Goal: Check status: Check status

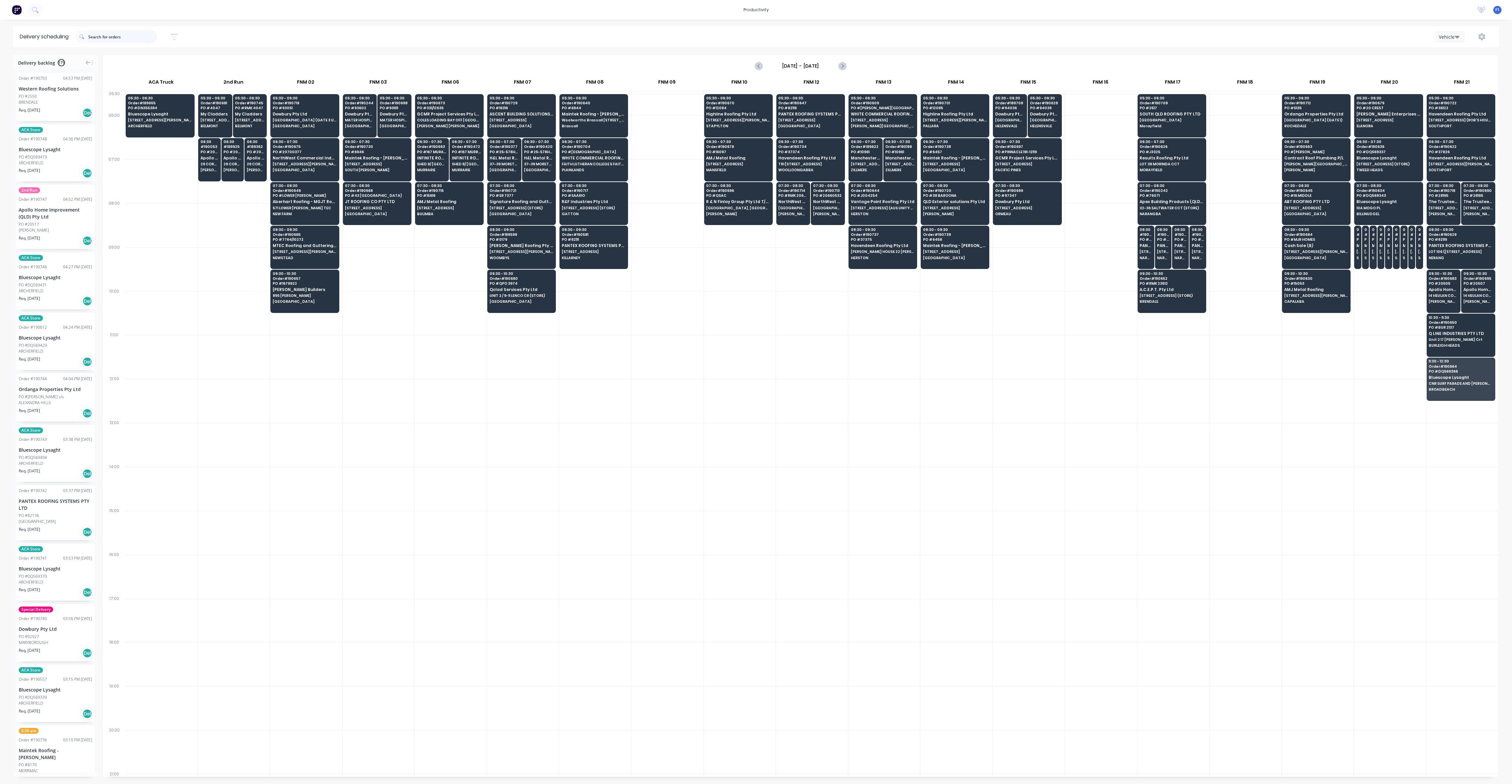
scroll to position [0, 0]
click at [118, 42] on input "text" at bounding box center [123, 36] width 69 height 13
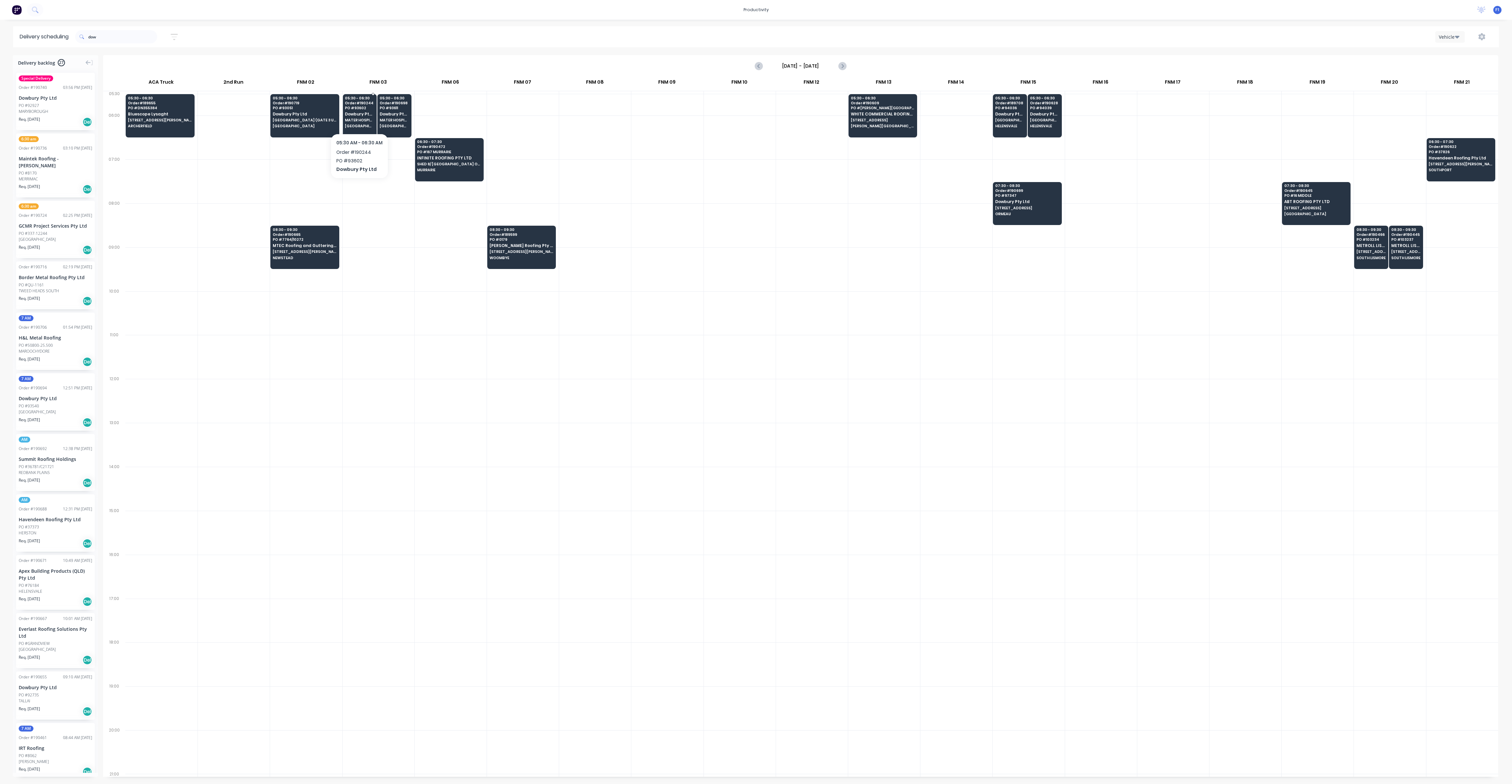
click at [372, 123] on div "05:30 - 06:30 Order # 190244 PO # 93602 Dowbury Pty Ltd [GEOGRAPHIC_DATA] AV [G…" at bounding box center [359, 112] width 34 height 36
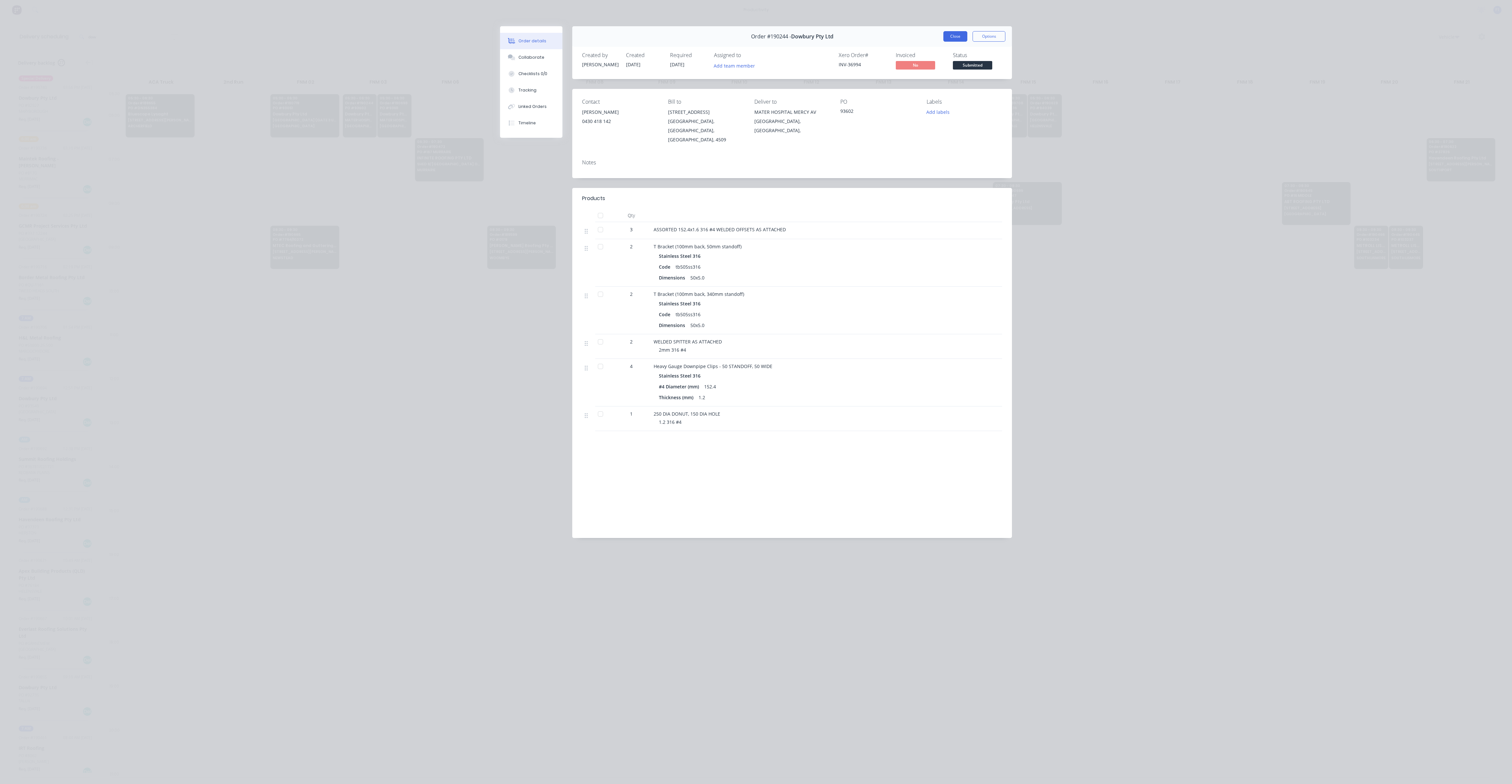
click at [951, 38] on button "Close" at bounding box center [955, 36] width 24 height 11
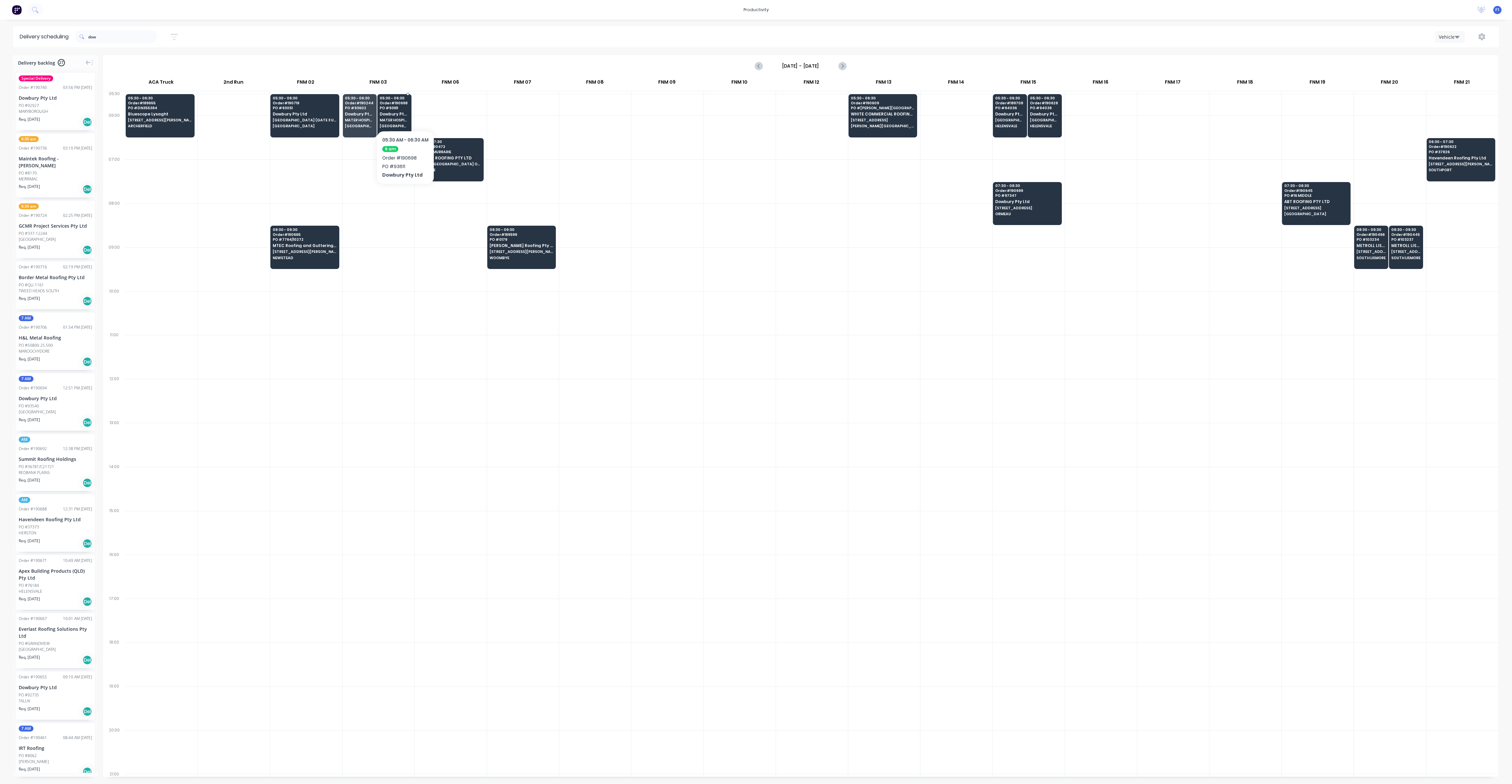
click at [405, 110] on div "05:30 - 06:30 Order # 190698 PO # 93611 Dowbury Pty Ltd [GEOGRAPHIC_DATA] AV [G…" at bounding box center [394, 112] width 34 height 36
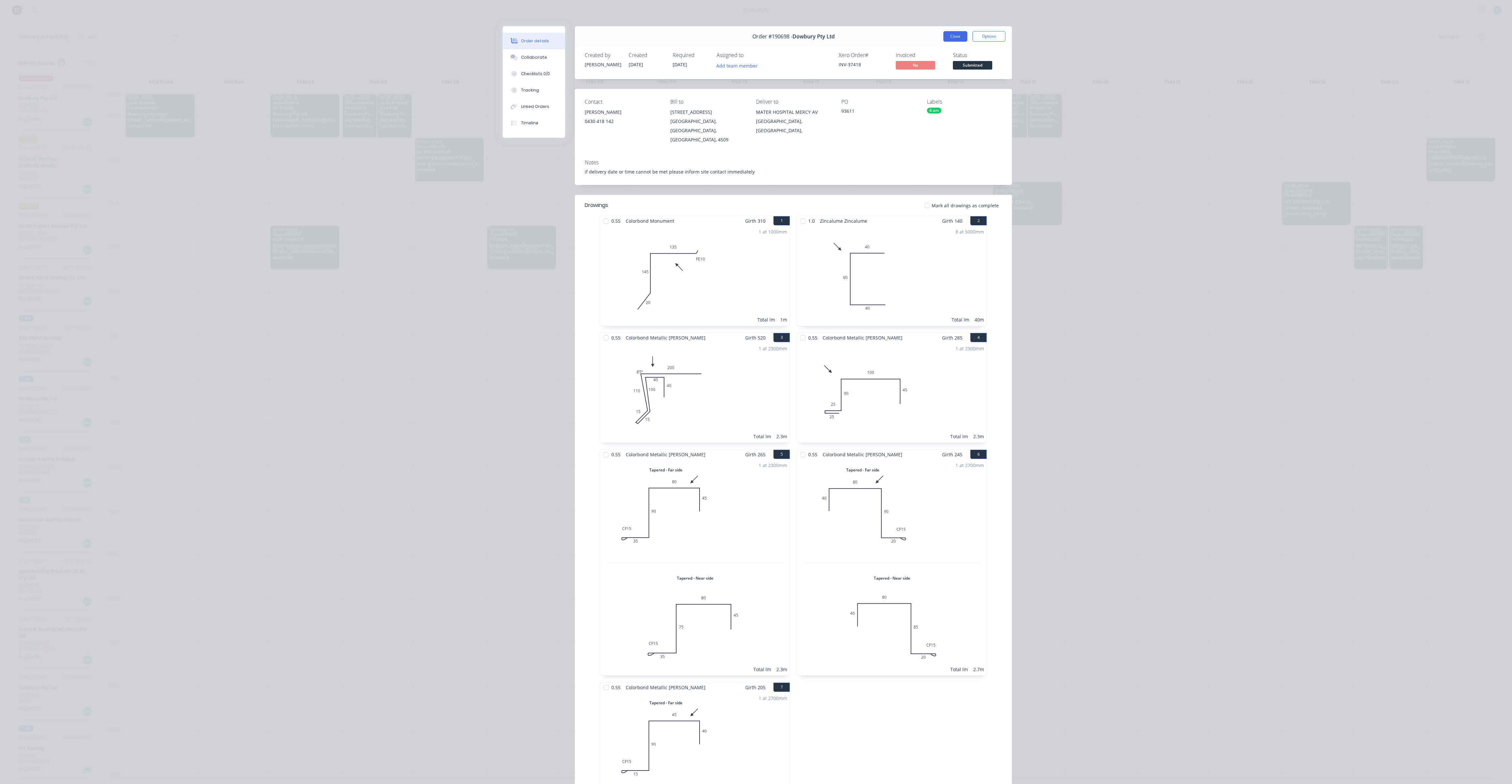
click at [951, 41] on button "Close" at bounding box center [955, 36] width 24 height 11
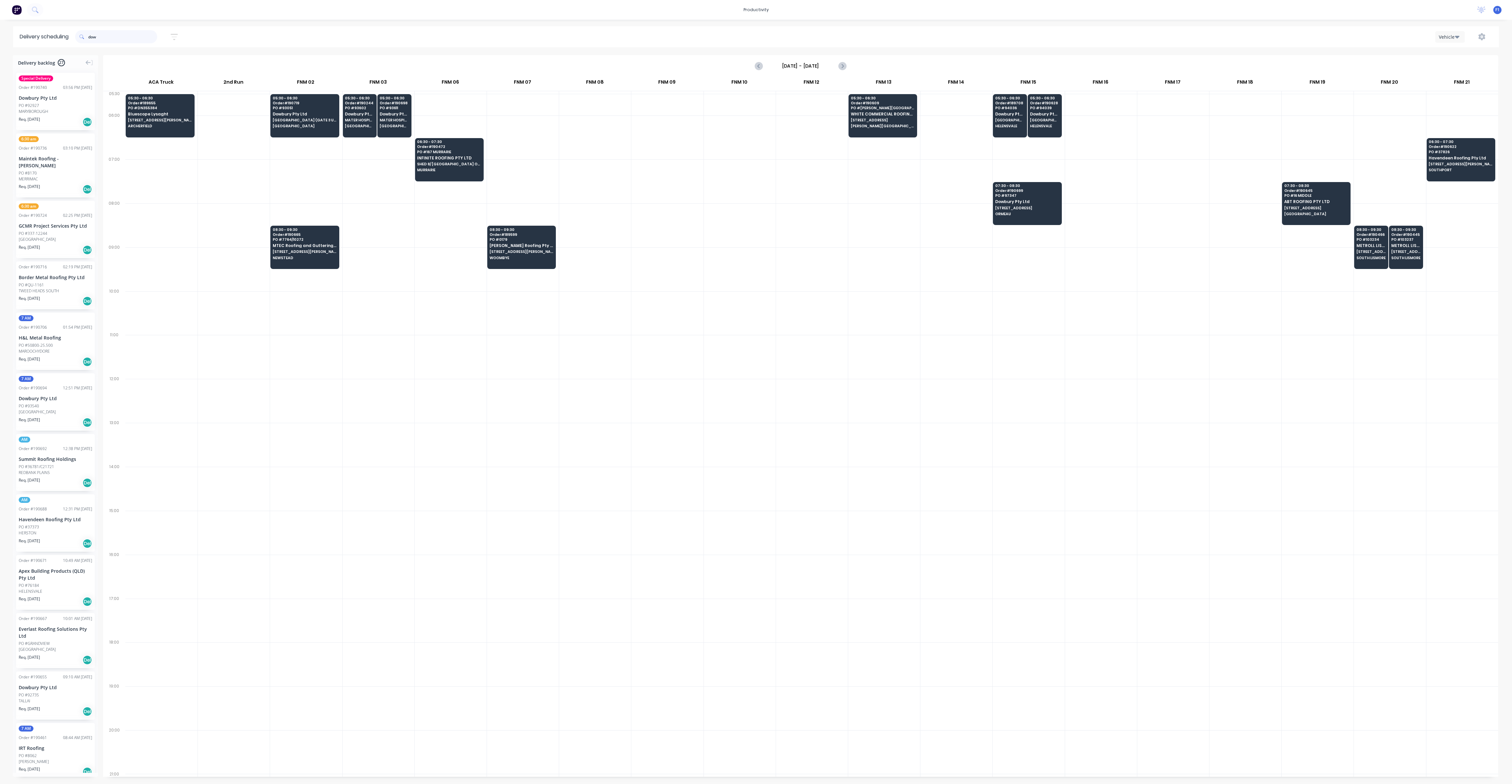
drag, startPoint x: 109, startPoint y: 34, endPoint x: 86, endPoint y: 34, distance: 23.0
click at [86, 34] on div "dow" at bounding box center [115, 36] width 82 height 13
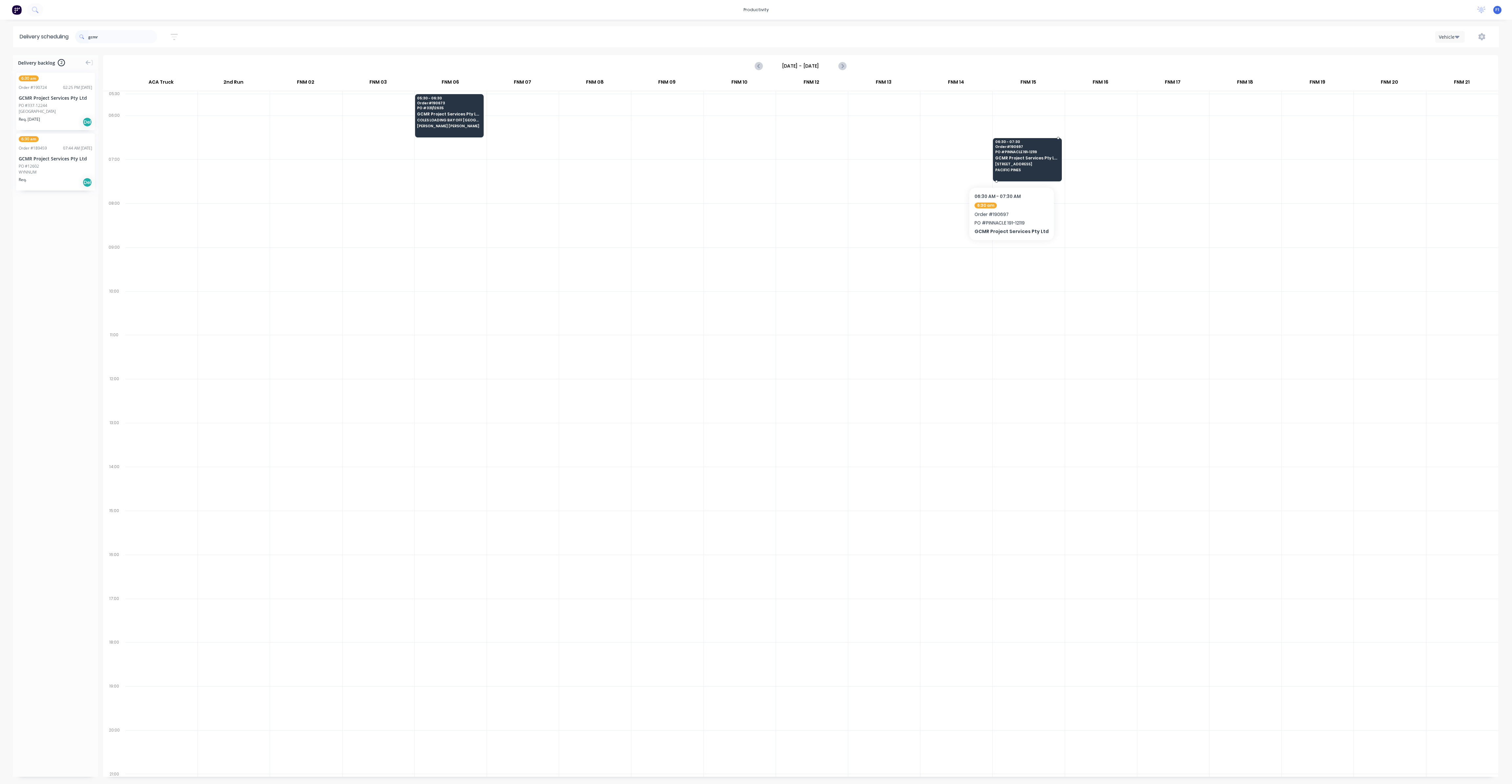
click at [1009, 167] on div "06:30 - 07:30 Order # 190697 PO # PINNACLE 191-12119 GCMR Project Services Pty …" at bounding box center [1027, 156] width 68 height 36
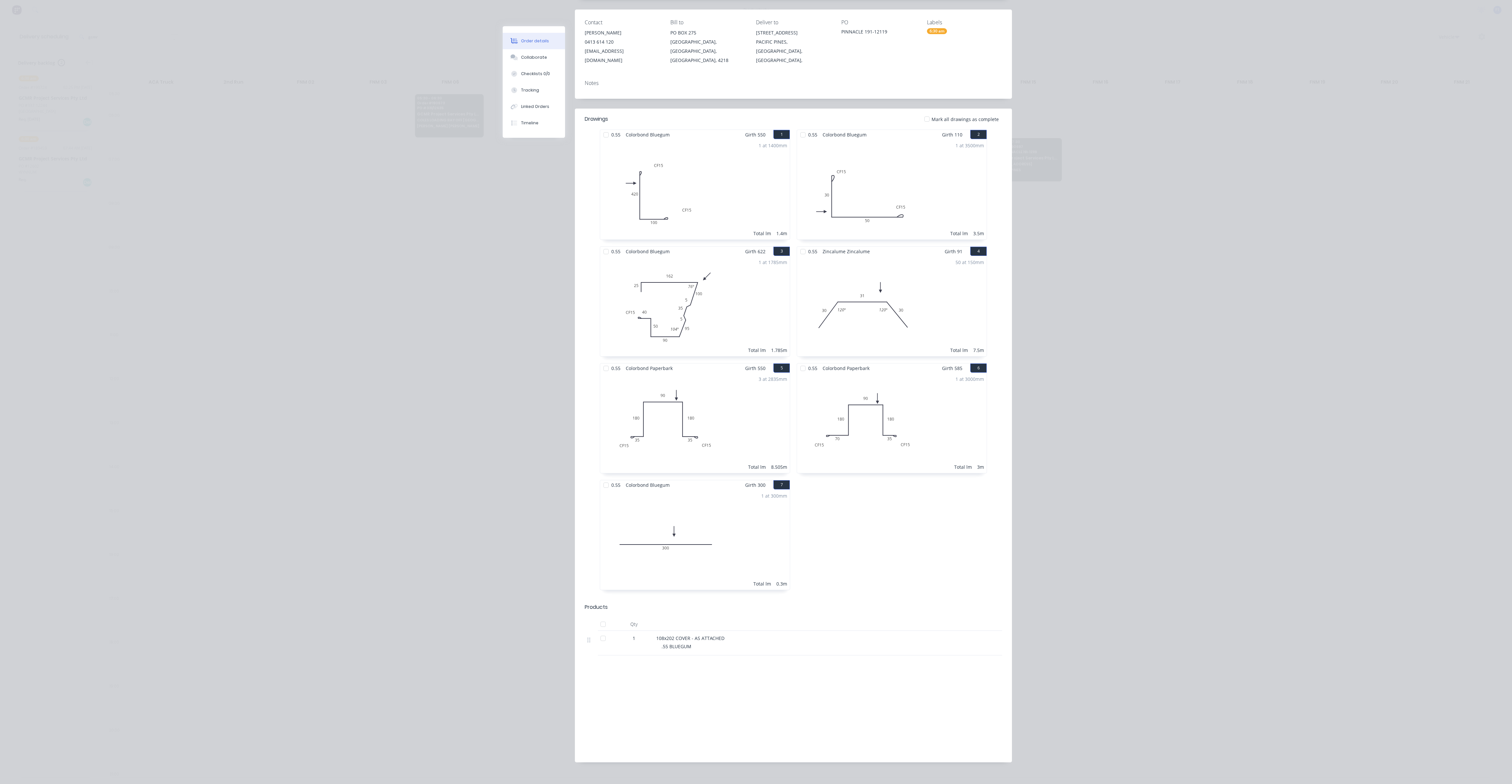
scroll to position [0, 0]
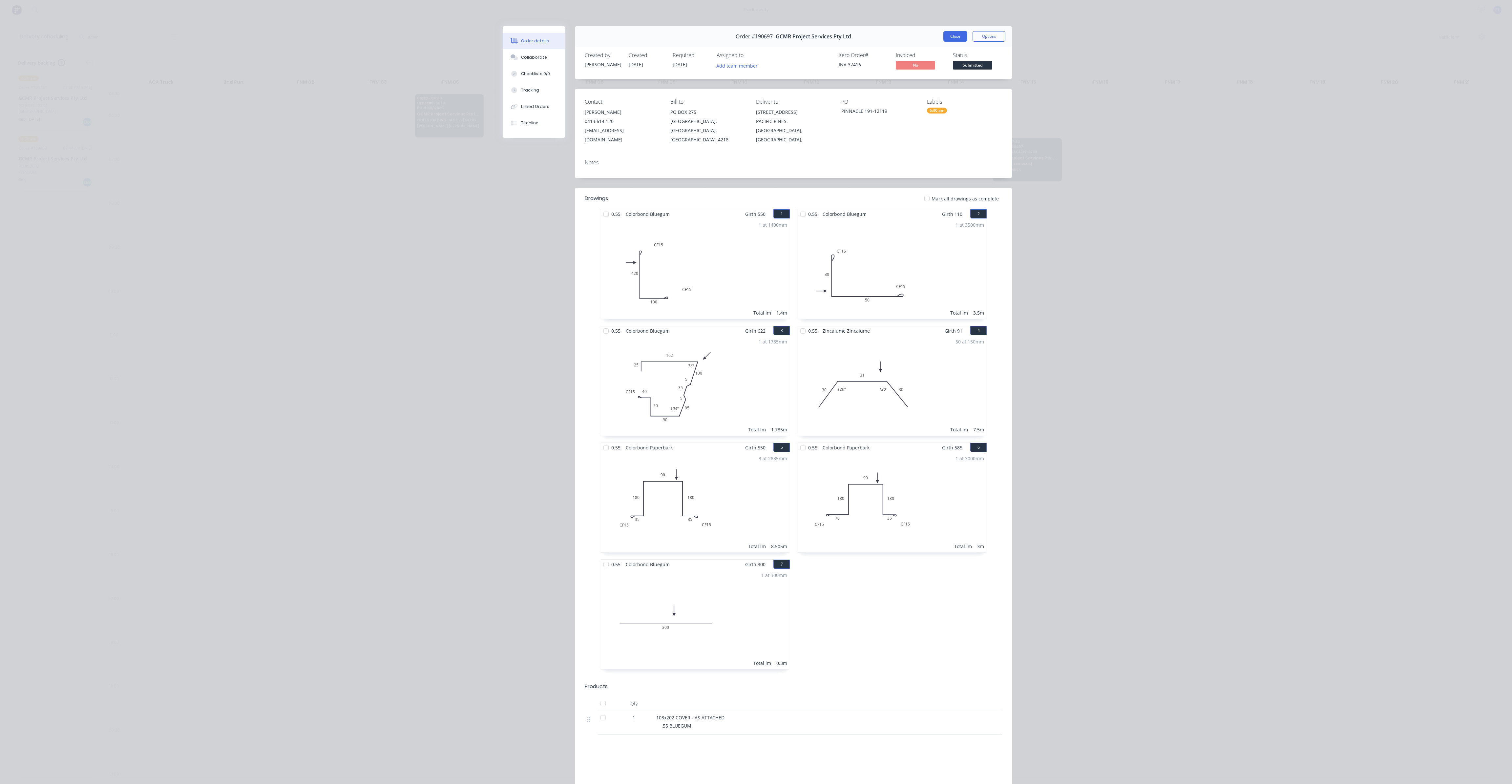
click at [947, 39] on button "Close" at bounding box center [955, 36] width 24 height 11
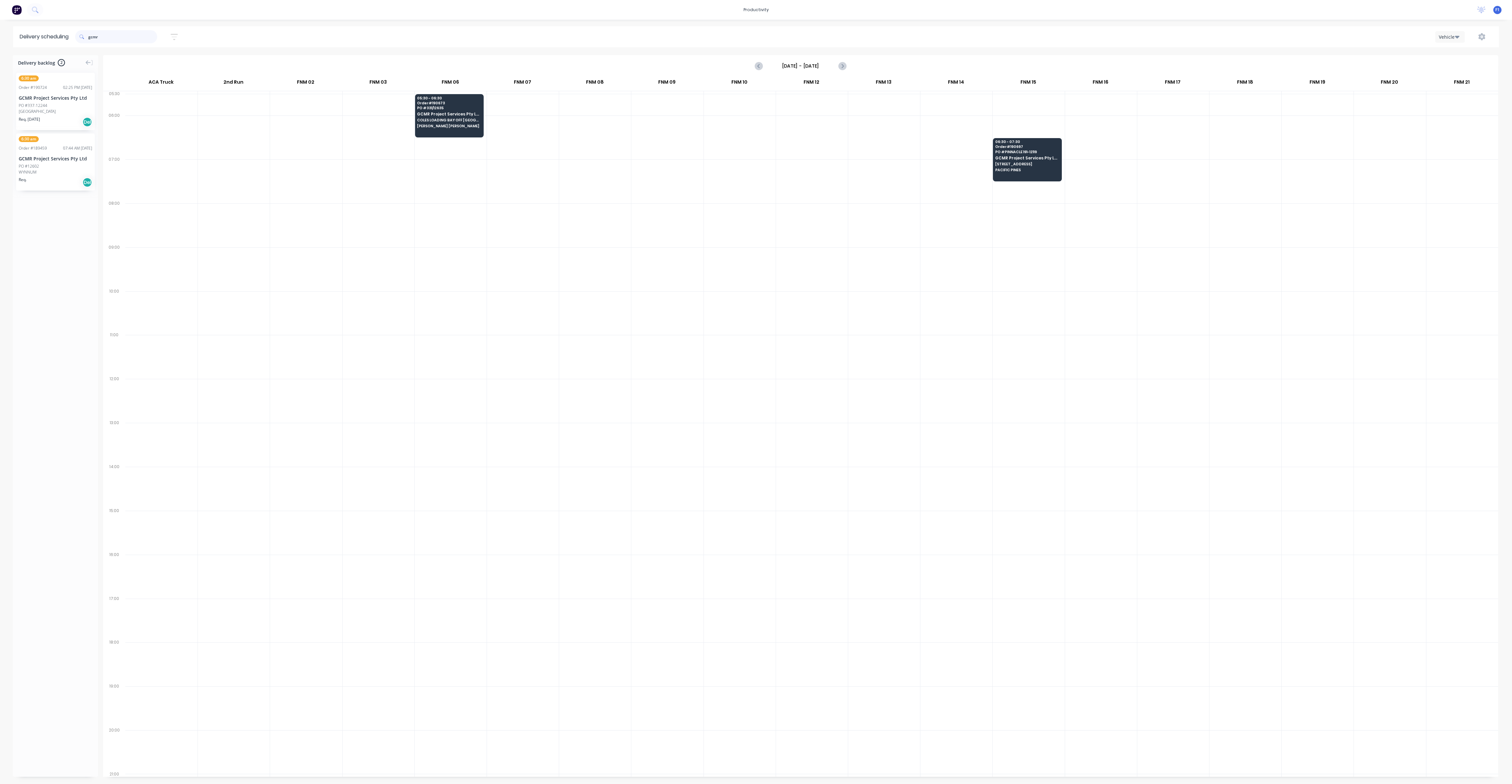
click at [115, 36] on input "gcmr" at bounding box center [123, 36] width 69 height 13
type input "g"
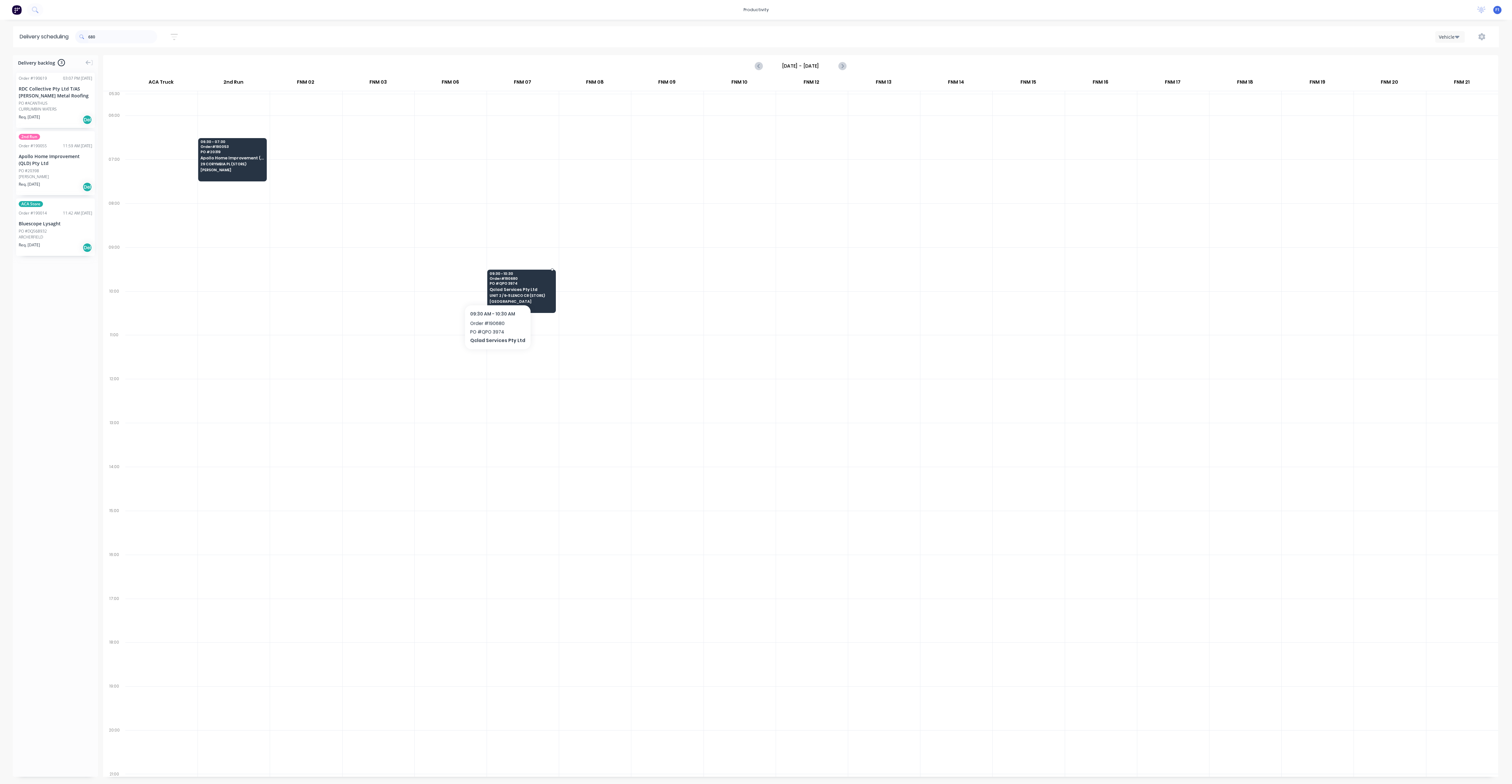
click at [496, 287] on span "Qclad Services Pty Ltd" at bounding box center [521, 289] width 63 height 4
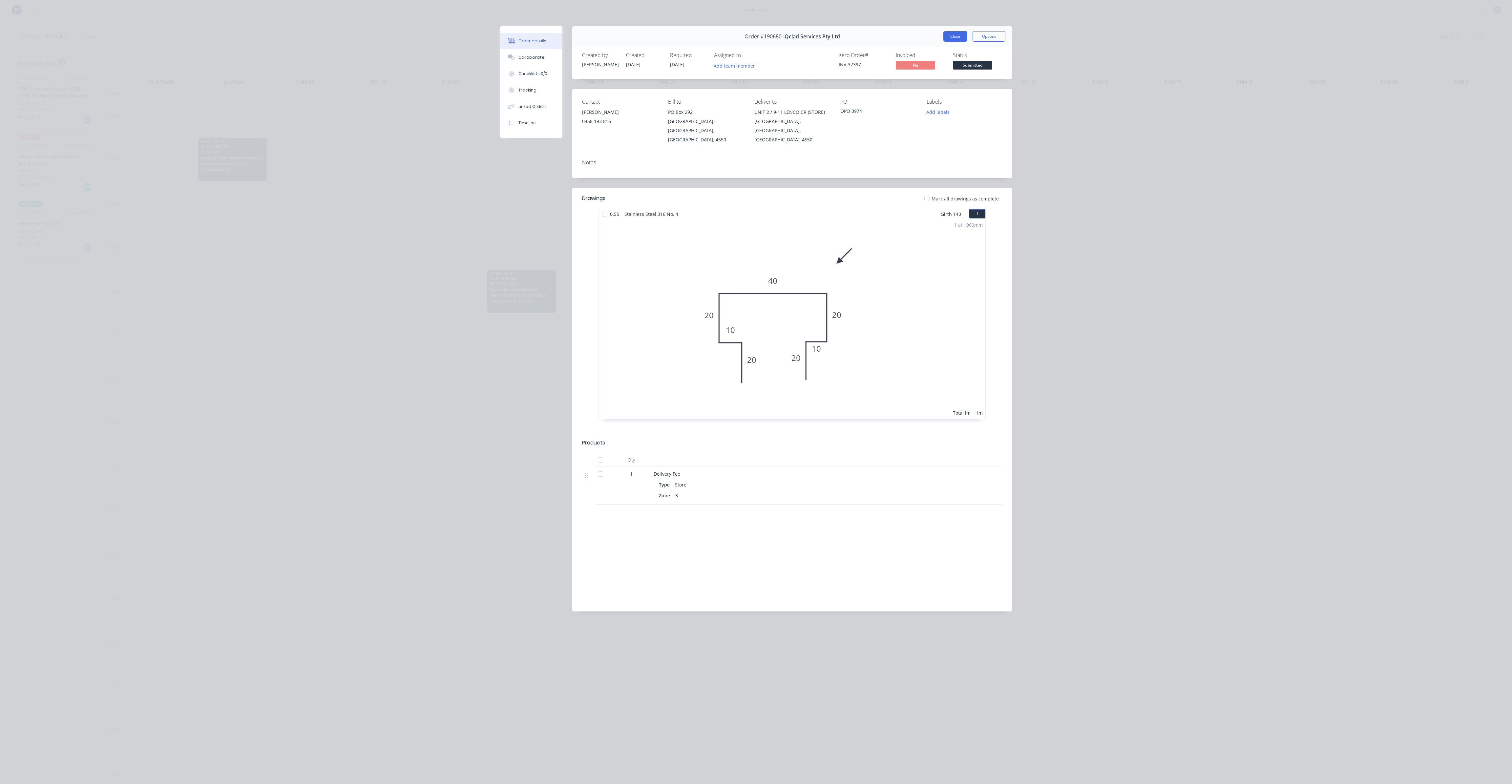
click at [959, 37] on button "Close" at bounding box center [955, 36] width 24 height 11
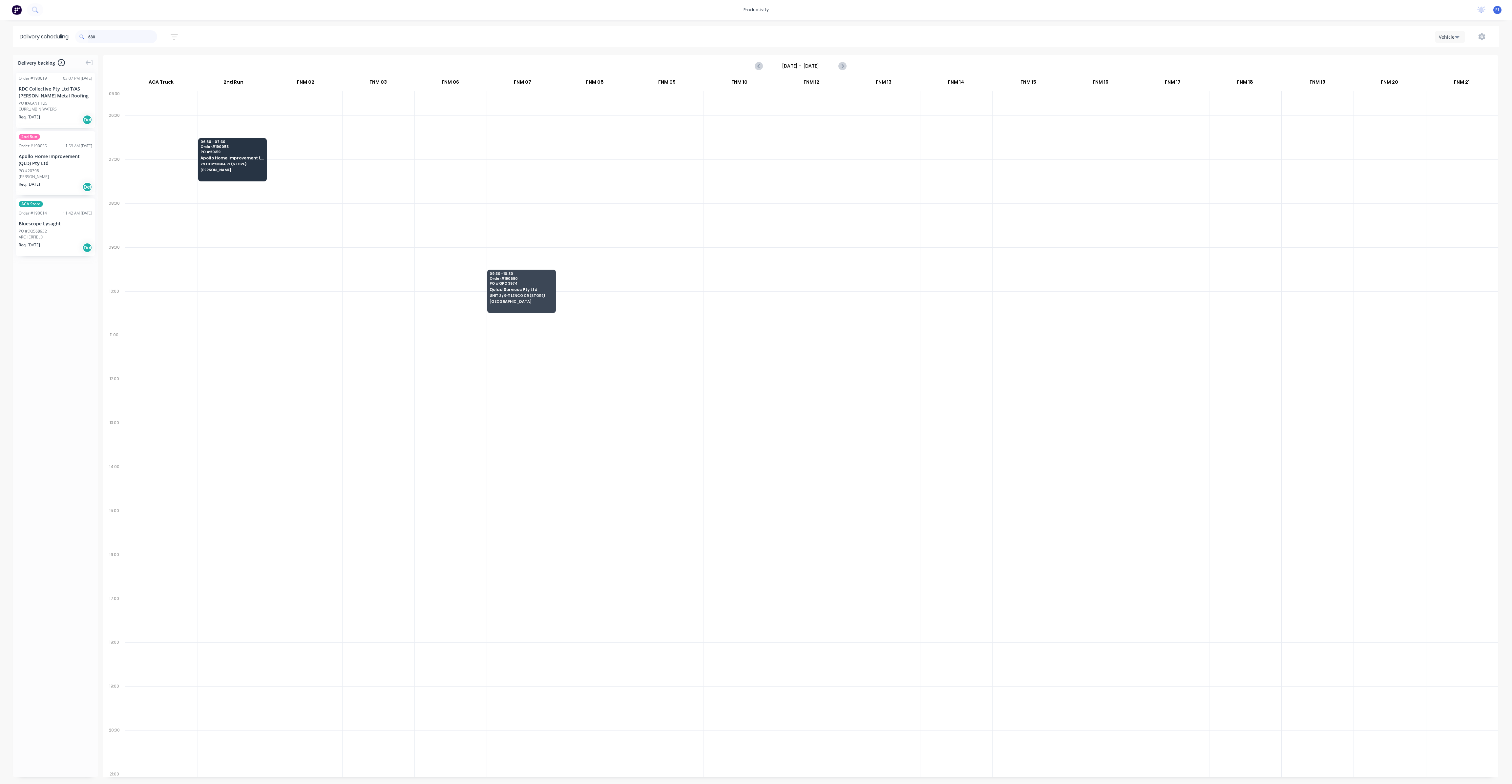
click at [104, 39] on input "680" at bounding box center [123, 36] width 69 height 13
type input "6"
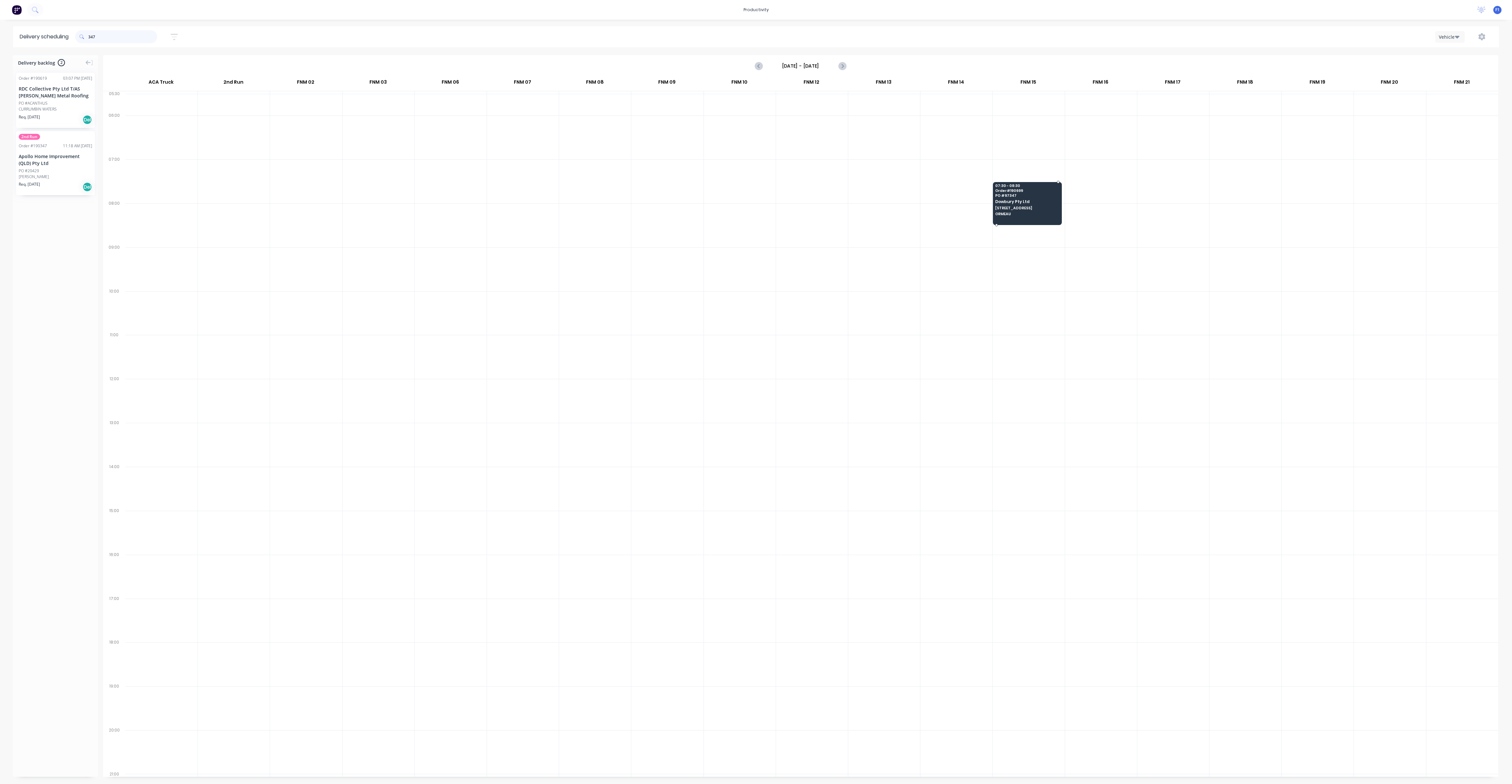
type input "347"
click at [1044, 209] on div "07:30 - 08:30 Order # 190699 PO # 97347 Dowbury Pty Ltd [STREET_ADDRESS]" at bounding box center [1027, 201] width 68 height 36
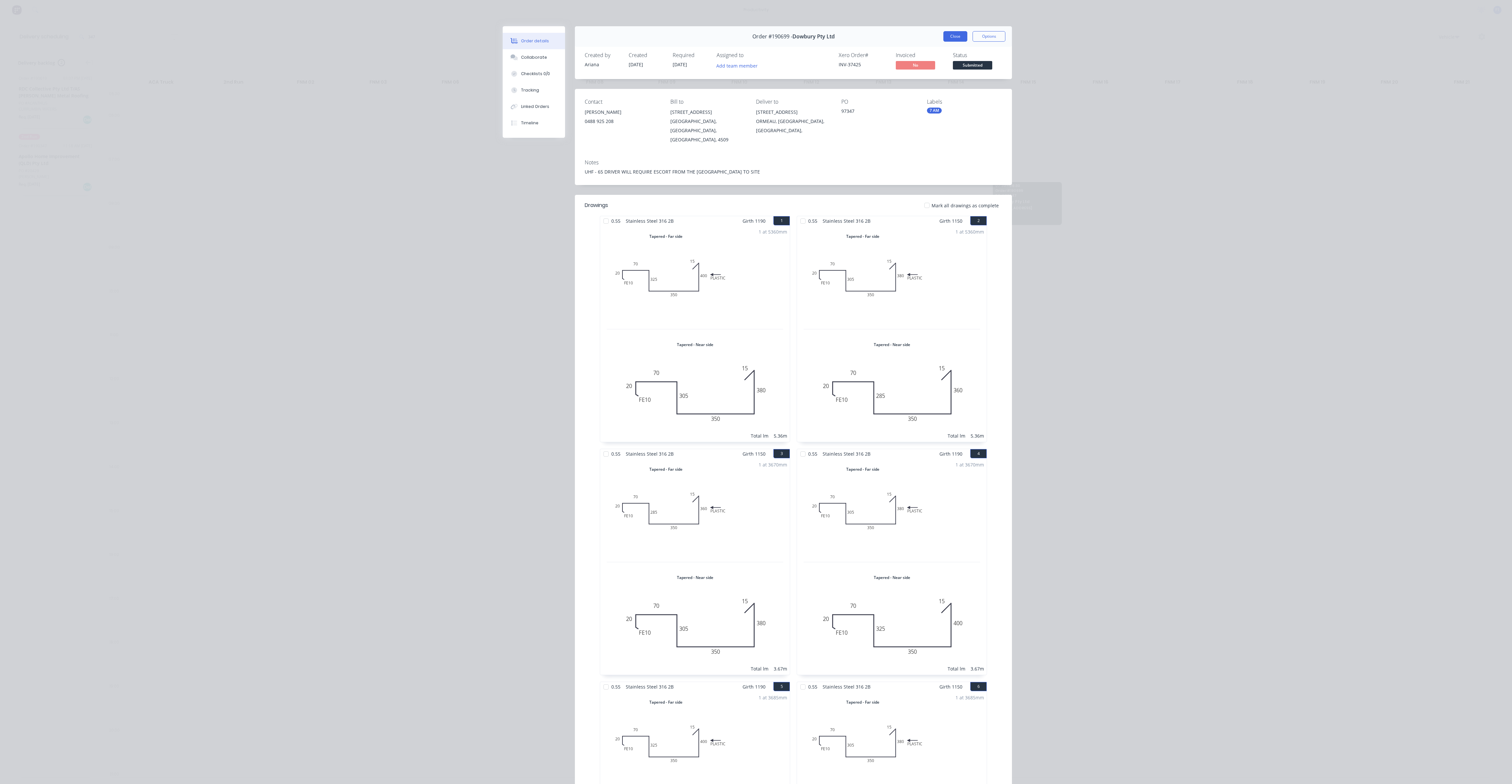
click at [953, 38] on button "Close" at bounding box center [955, 36] width 24 height 11
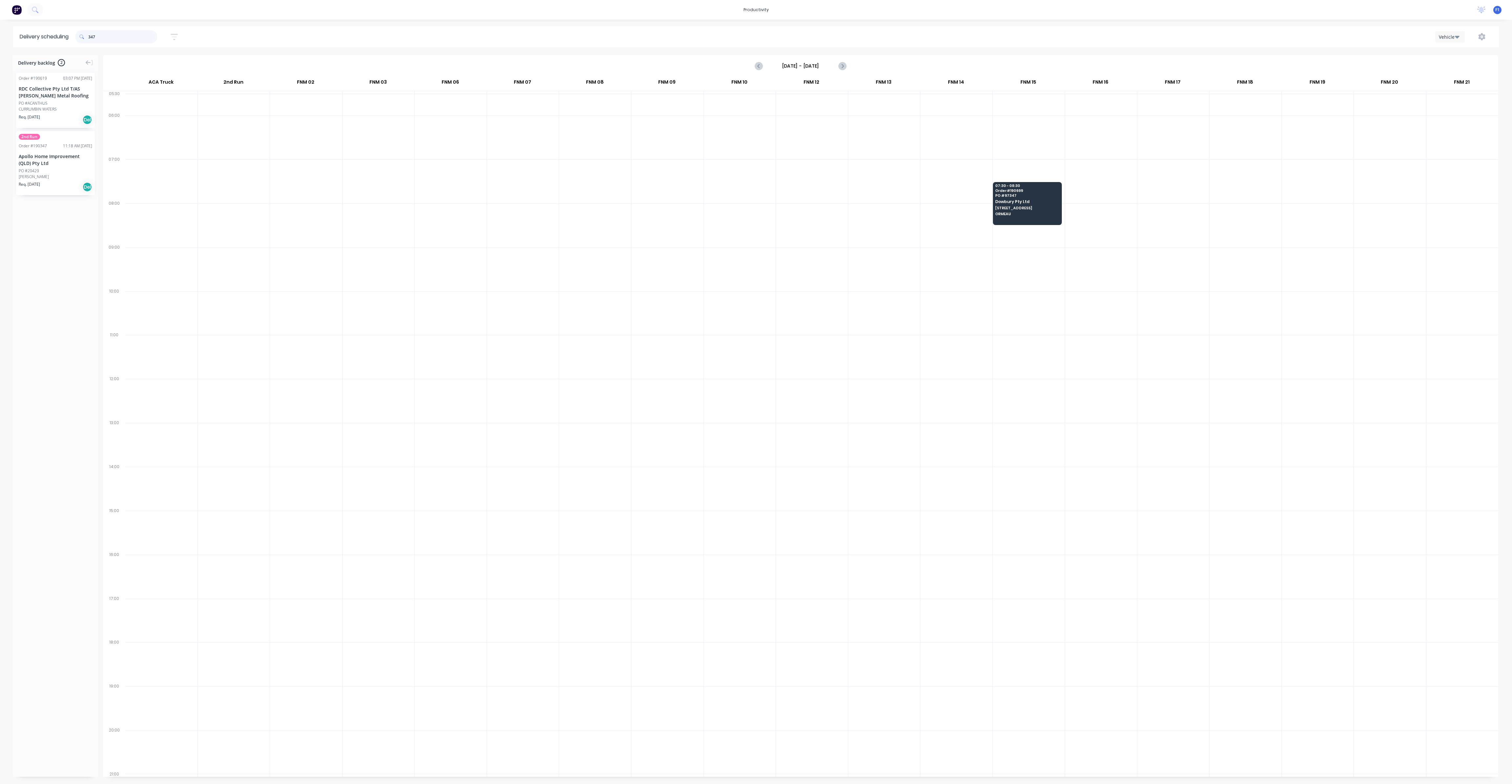
drag, startPoint x: 108, startPoint y: 40, endPoint x: 68, endPoint y: 37, distance: 40.1
click at [68, 37] on header "Delivery scheduling 347 Sort by Most recent Created date Required date Order nu…" at bounding box center [756, 36] width 1486 height 21
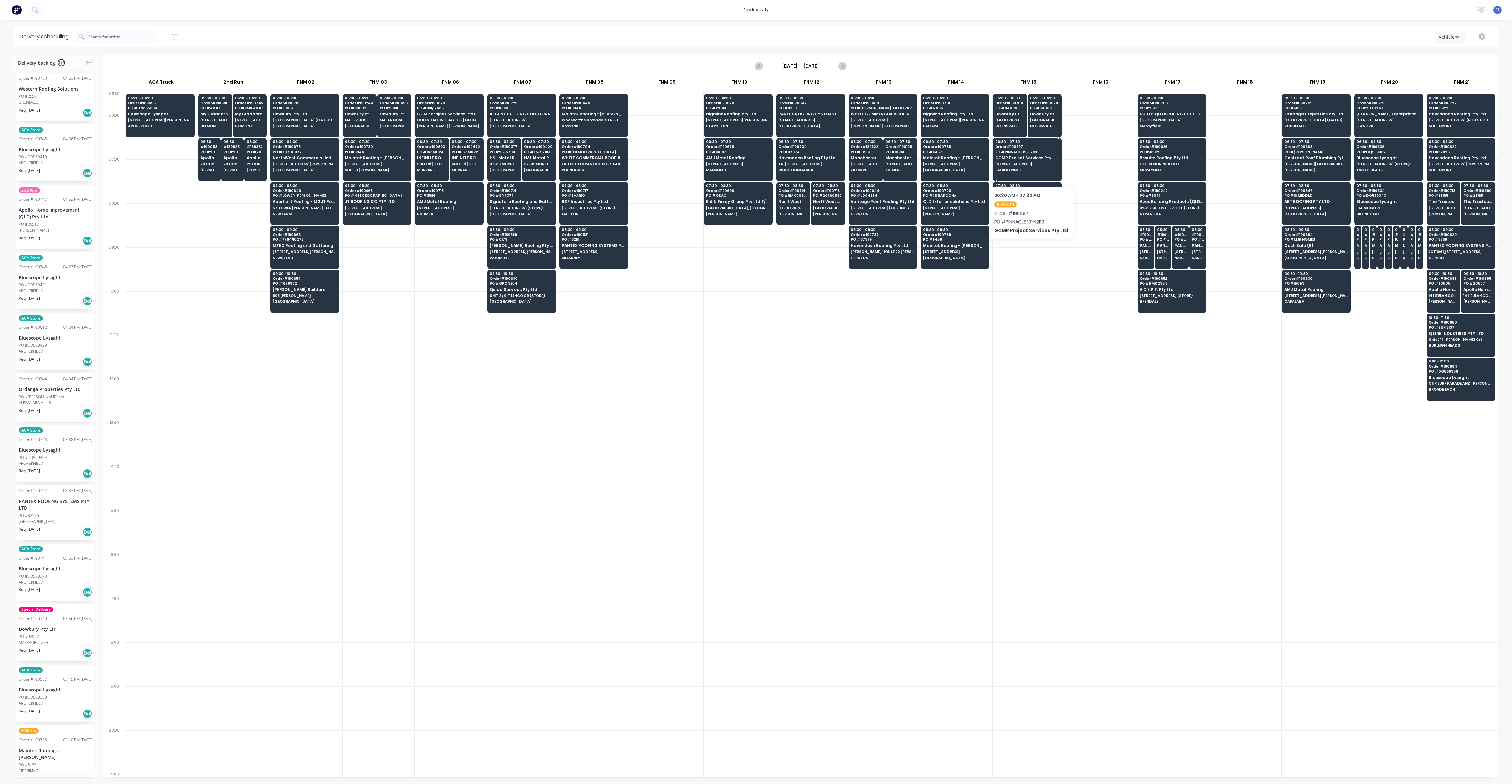
click at [1028, 166] on div "06:30 - 07:30 Order # 190697 PO # PINNACLE 191-12119 GCMR Project Services Pty …" at bounding box center [1027, 156] width 68 height 36
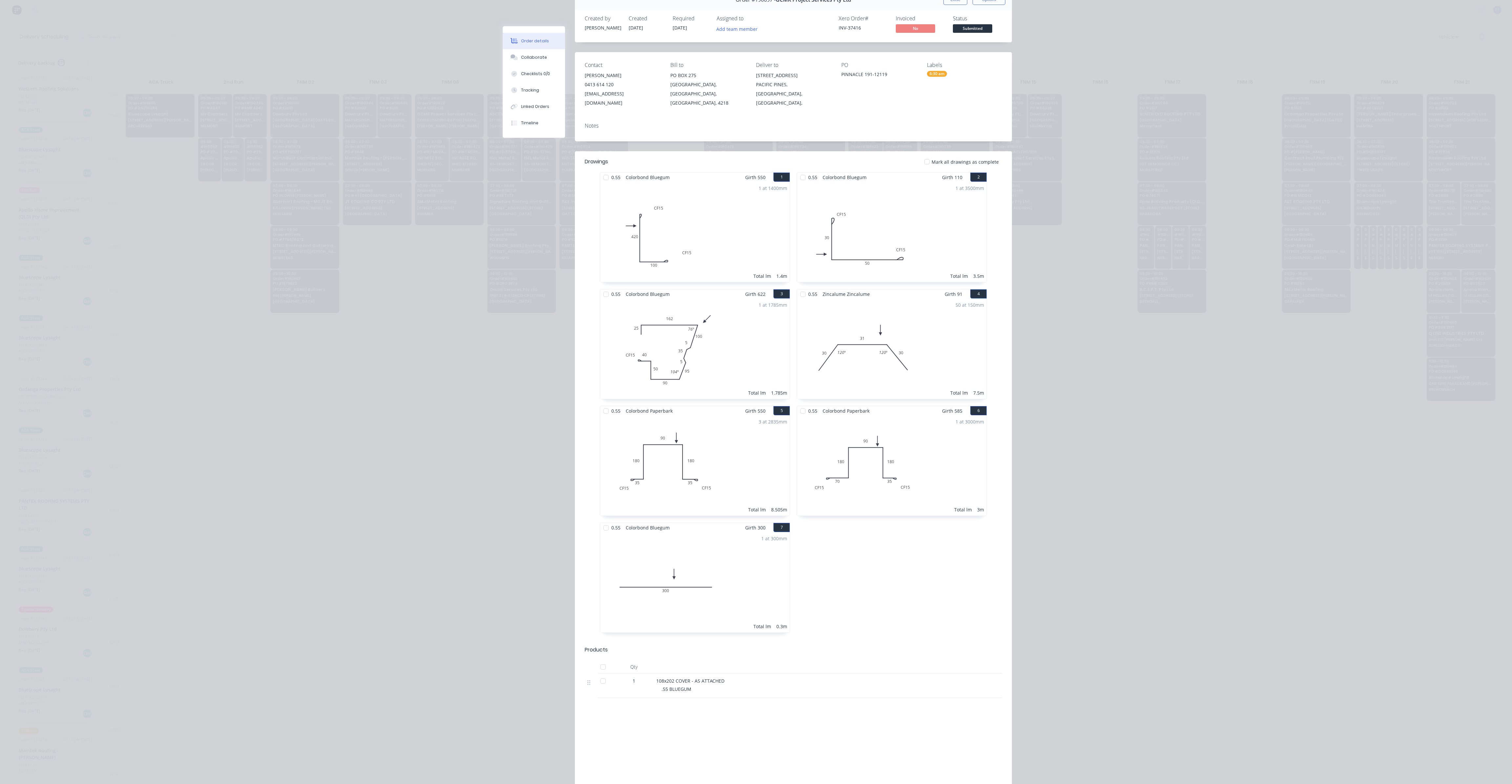
scroll to position [30, 0]
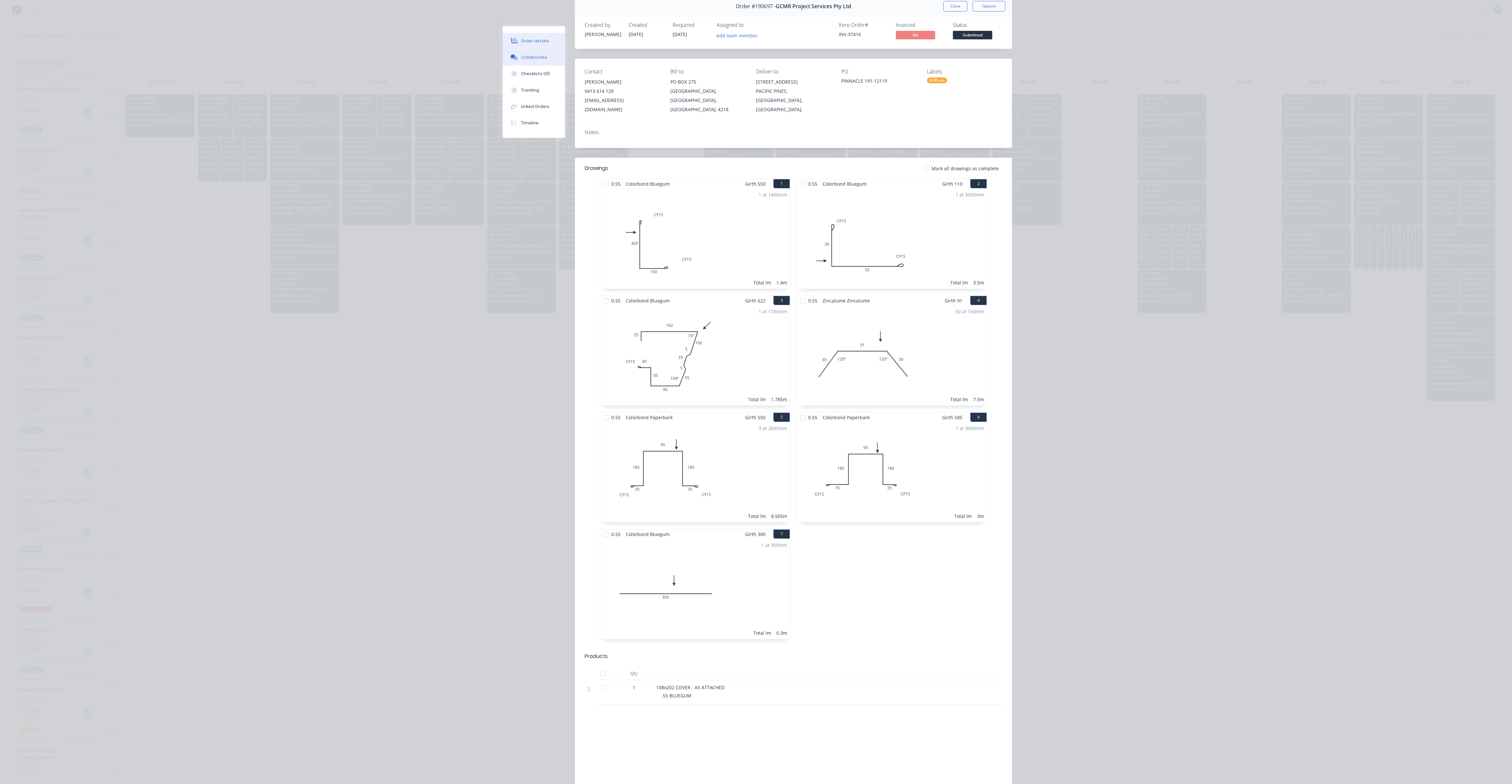
click at [537, 57] on div "Collaborate" at bounding box center [534, 58] width 26 height 6
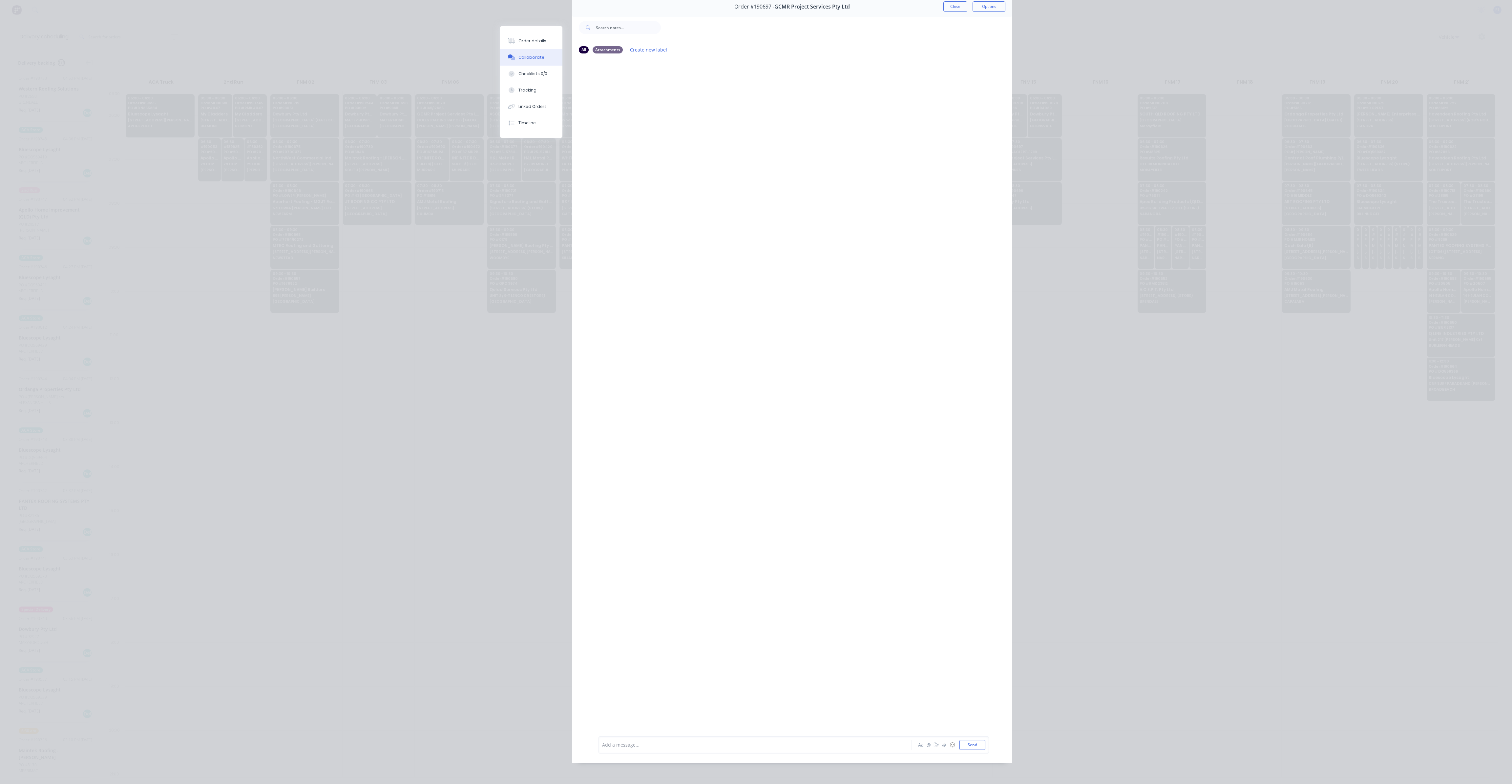
scroll to position [0, 0]
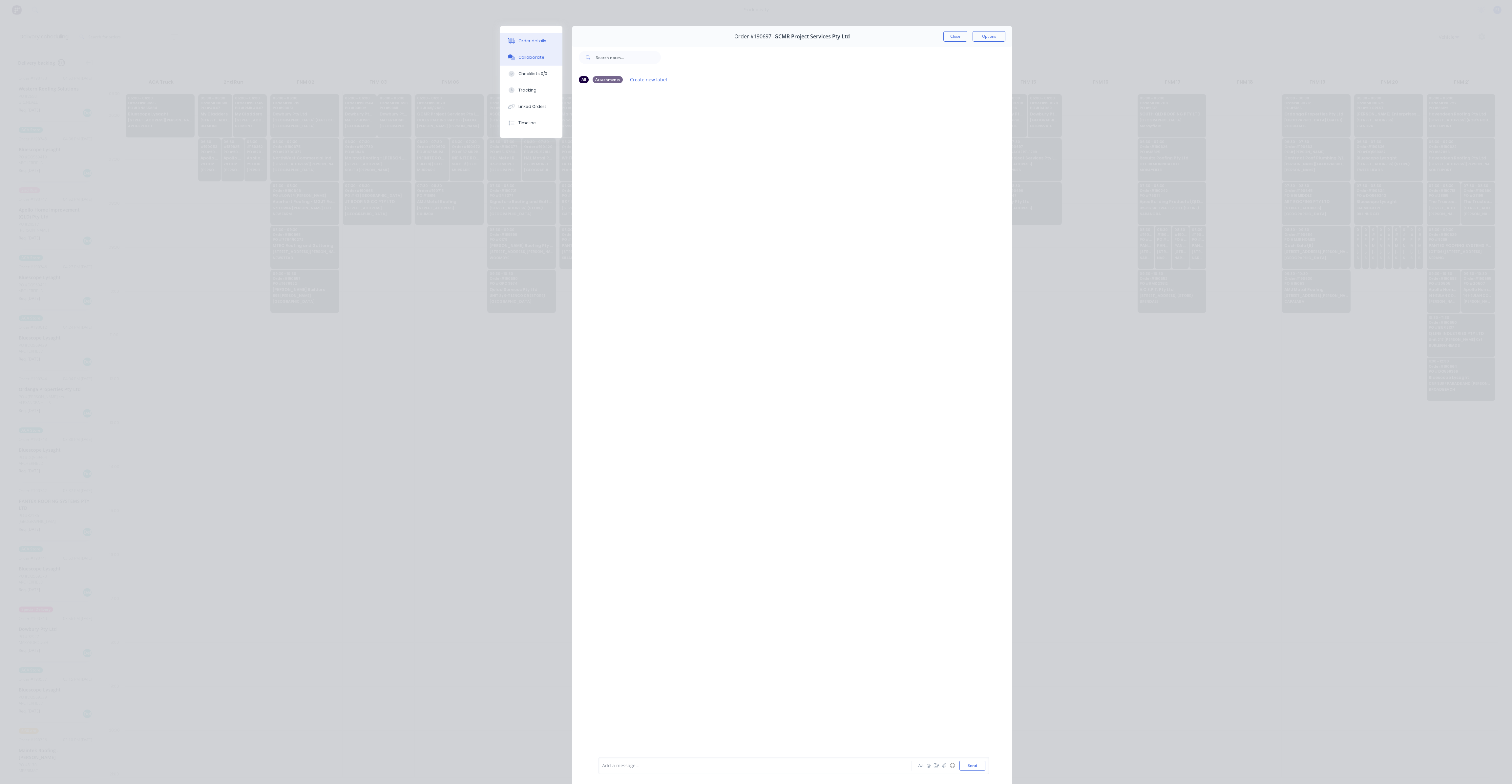
click at [519, 42] on div "Order details" at bounding box center [532, 41] width 28 height 6
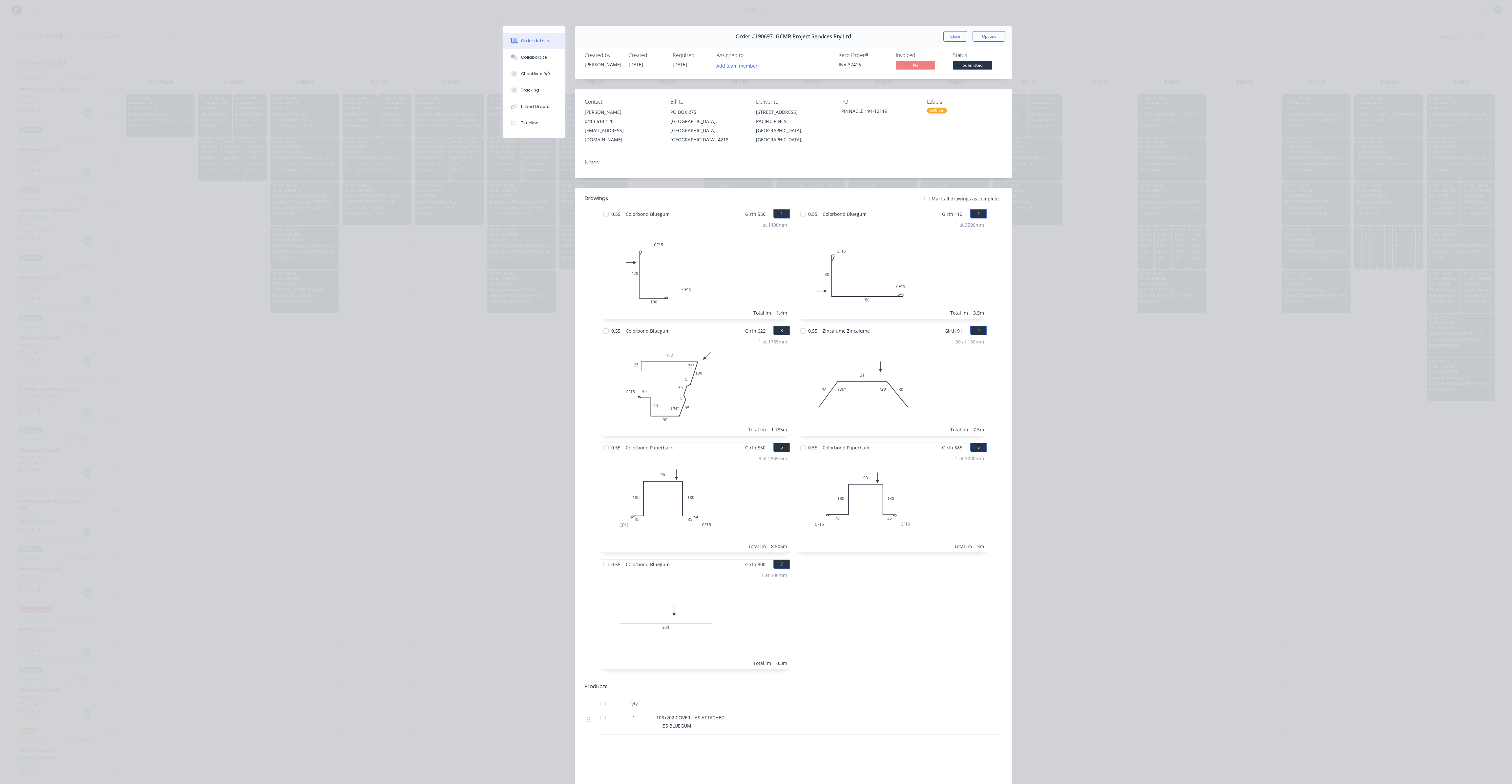
click at [965, 34] on div "Close Options" at bounding box center [974, 36] width 62 height 11
click at [956, 36] on button "Close" at bounding box center [955, 36] width 24 height 11
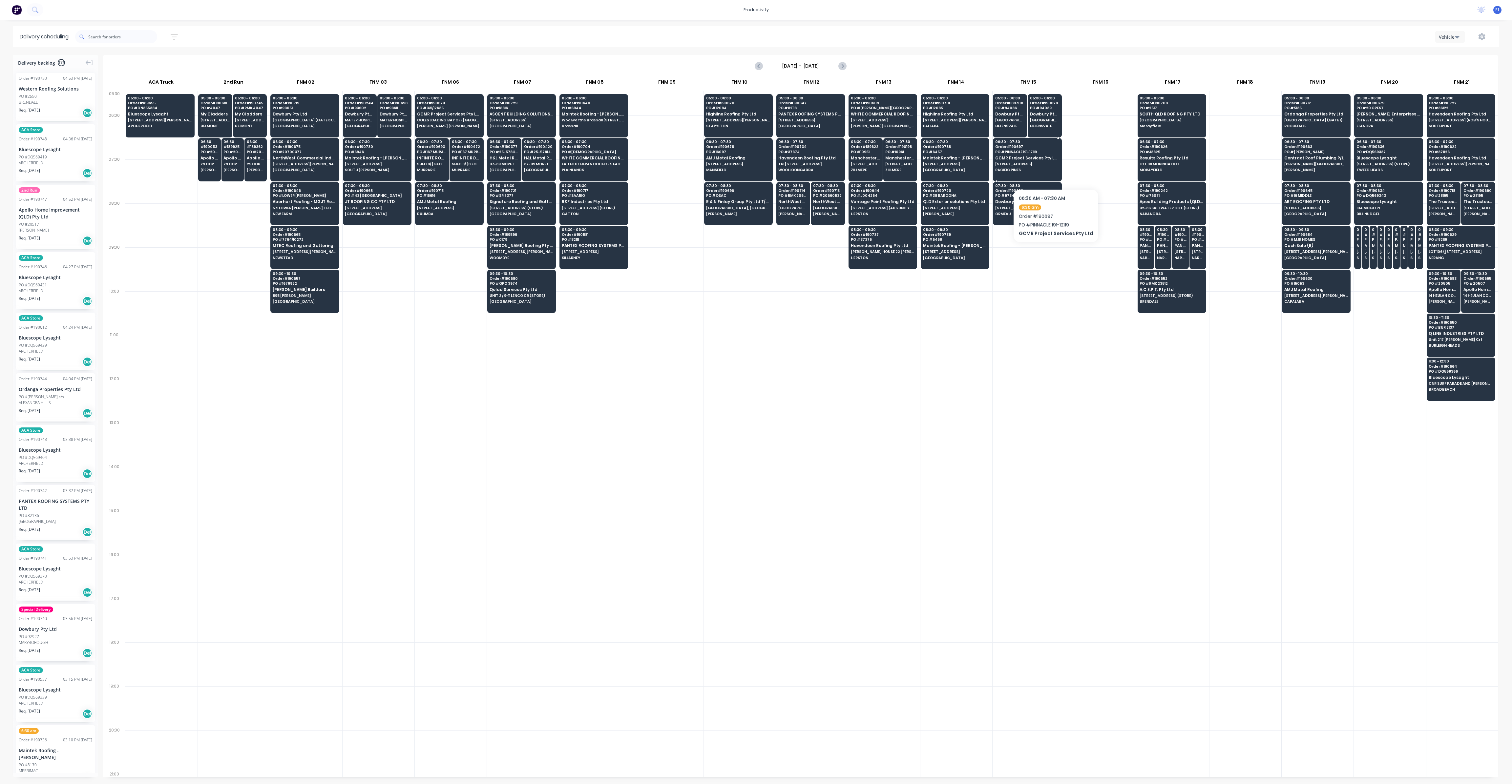
click at [1053, 169] on span "PACIFIC PINES" at bounding box center [1027, 170] width 63 height 4
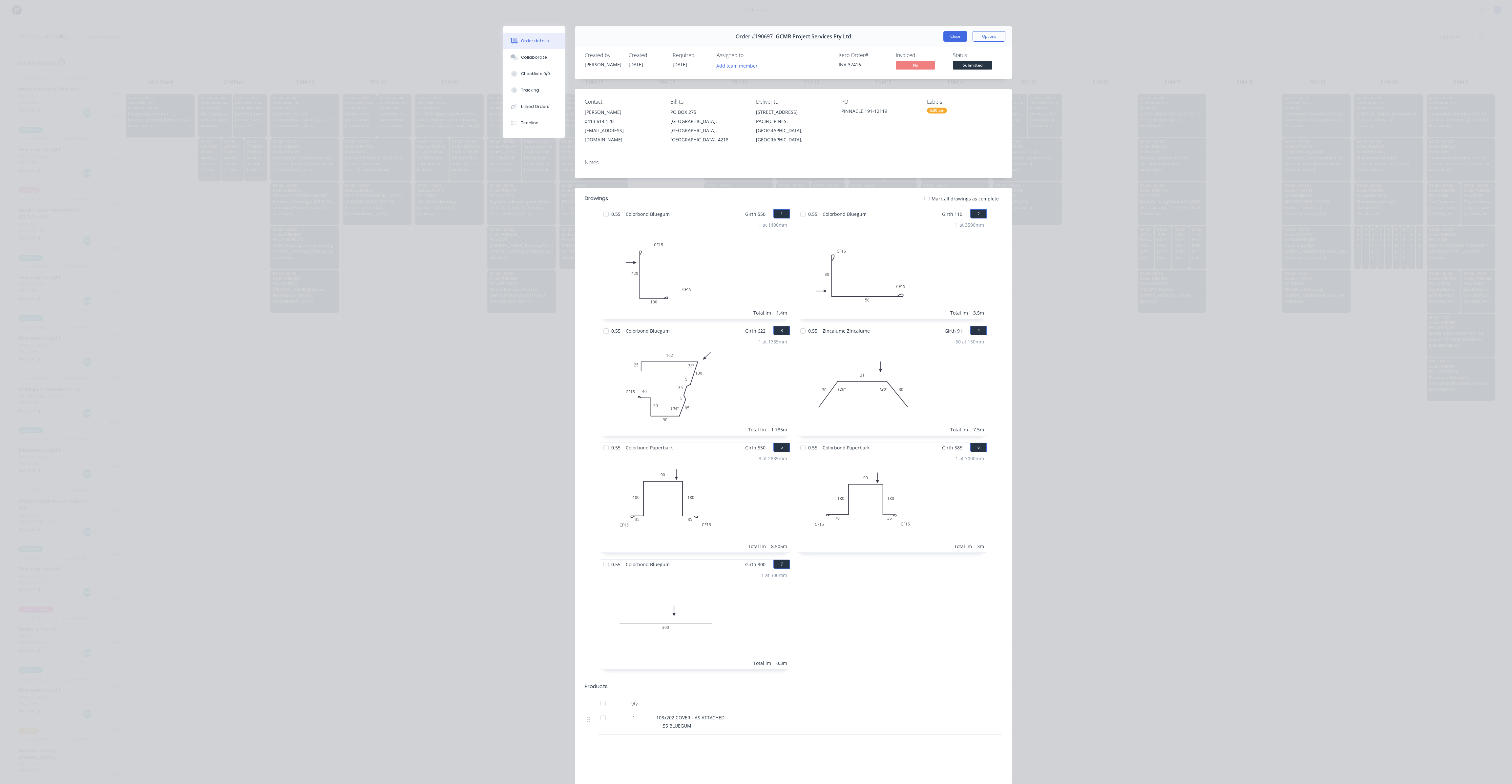
click at [959, 36] on button "Close" at bounding box center [955, 36] width 24 height 11
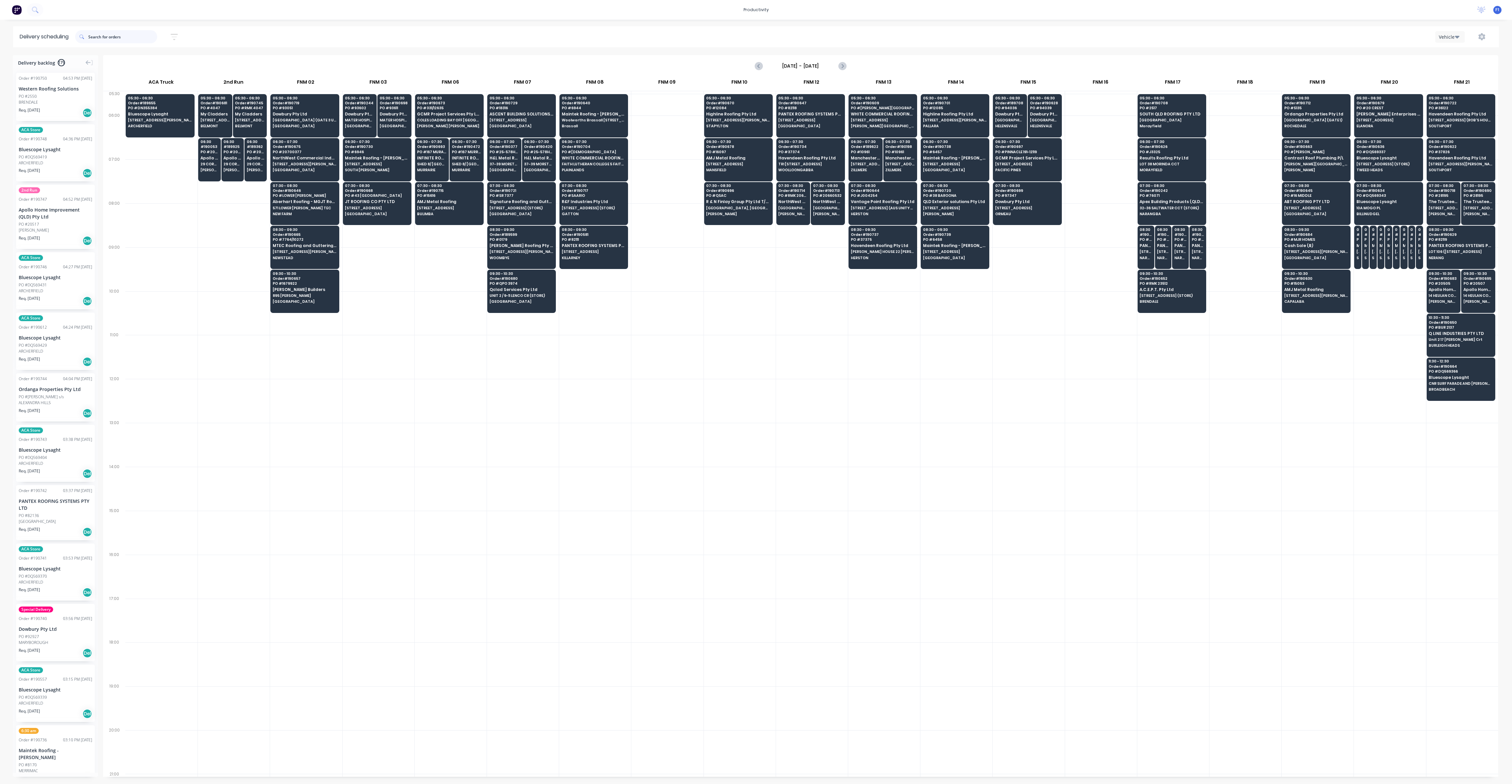
click at [100, 39] on input "text" at bounding box center [123, 36] width 69 height 13
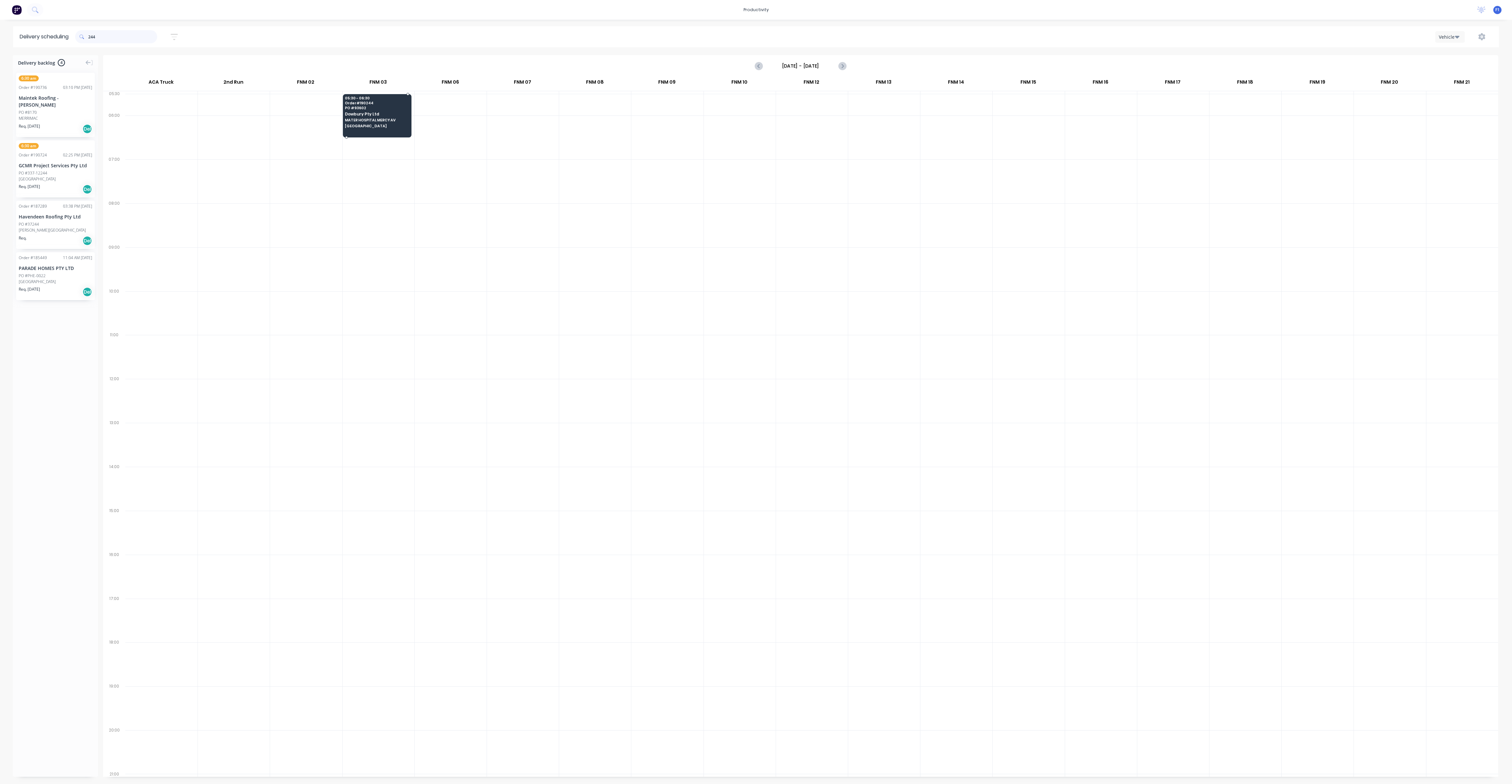
type input "244"
click at [396, 110] on div "05:30 - 06:30 Order # 190244 PO # 93602 Dowbury Pty Ltd [GEOGRAPHIC_DATA] AV [G…" at bounding box center [376, 112] width 68 height 36
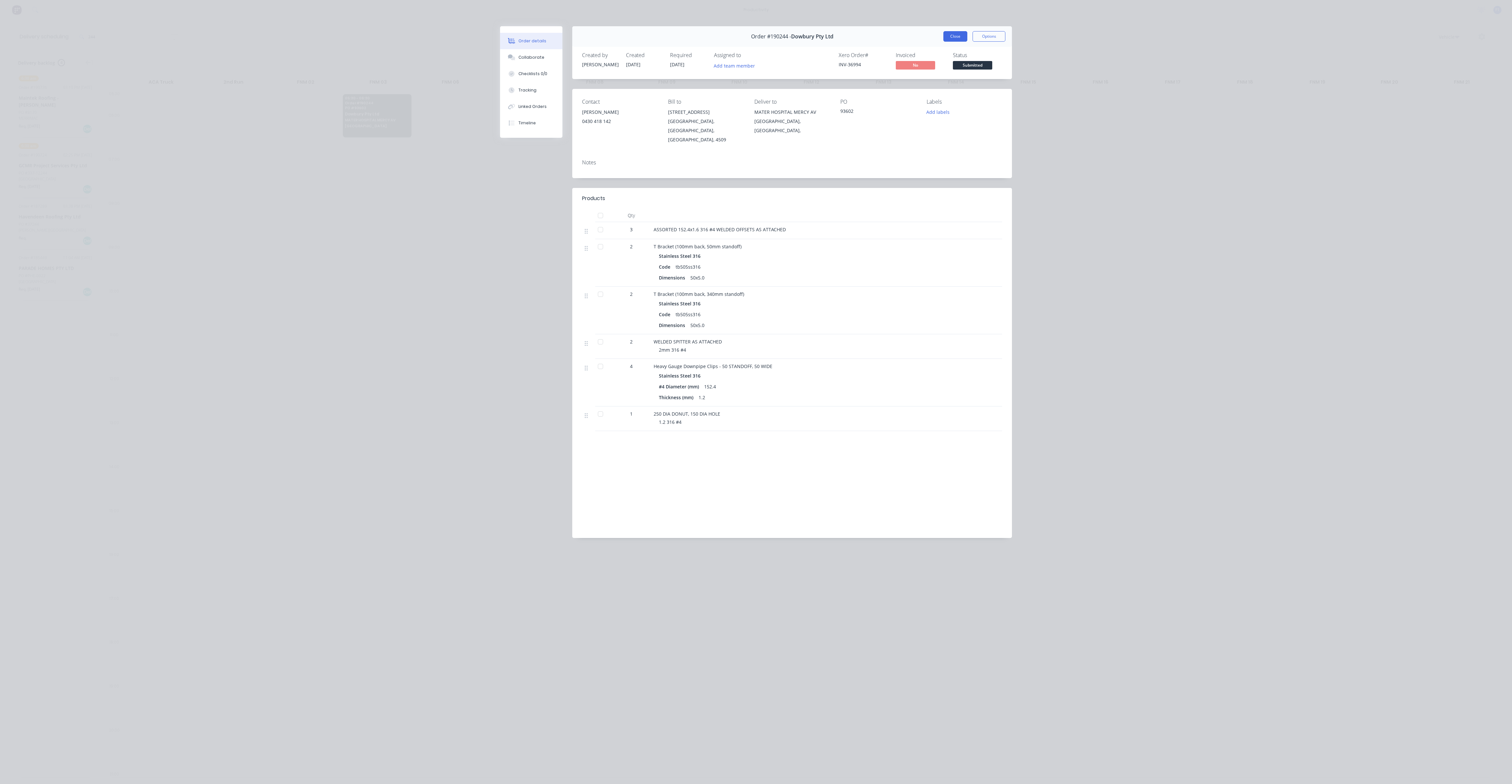
click at [967, 39] on button "Close" at bounding box center [955, 36] width 24 height 11
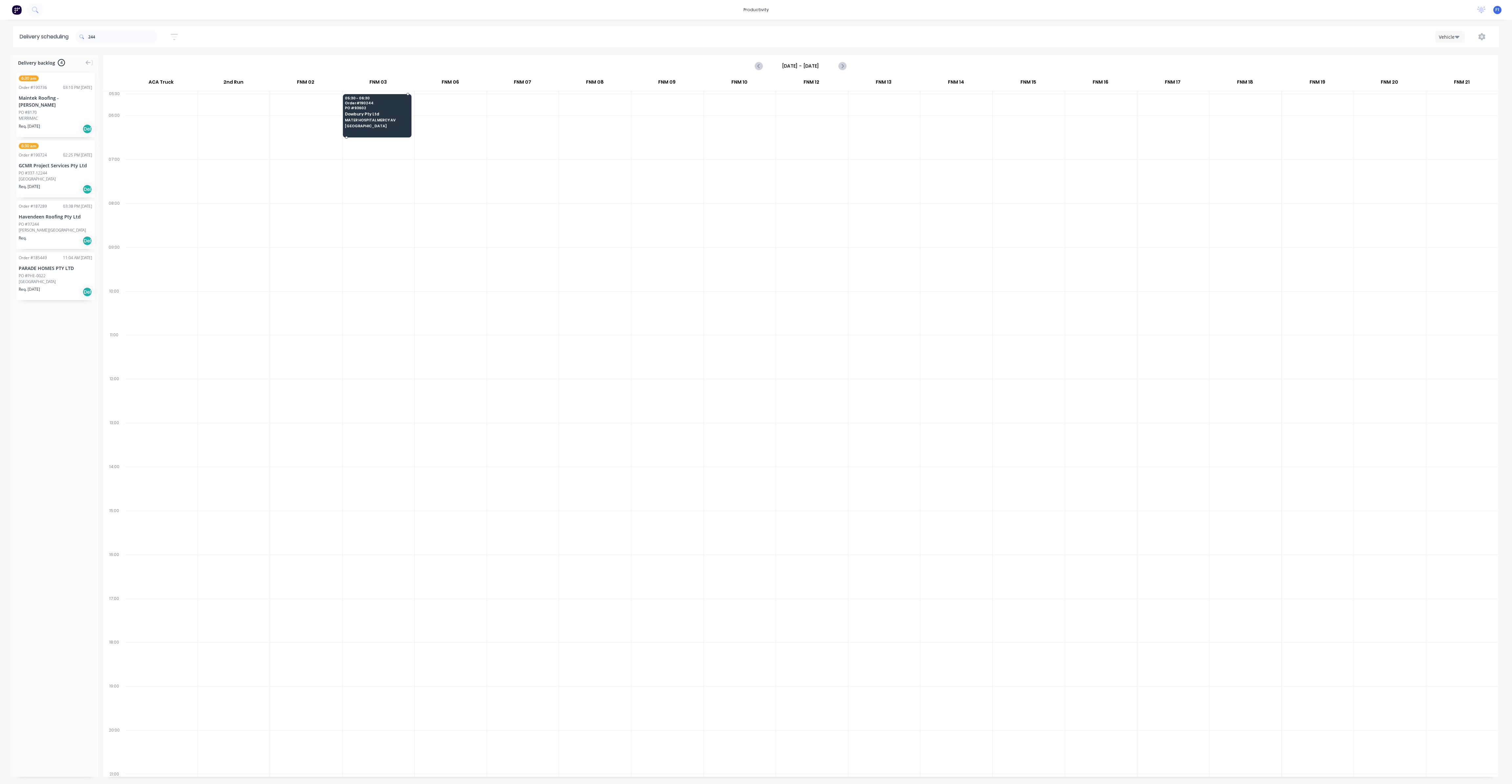
click at [350, 107] on span "PO # 93602" at bounding box center [376, 107] width 63 height 4
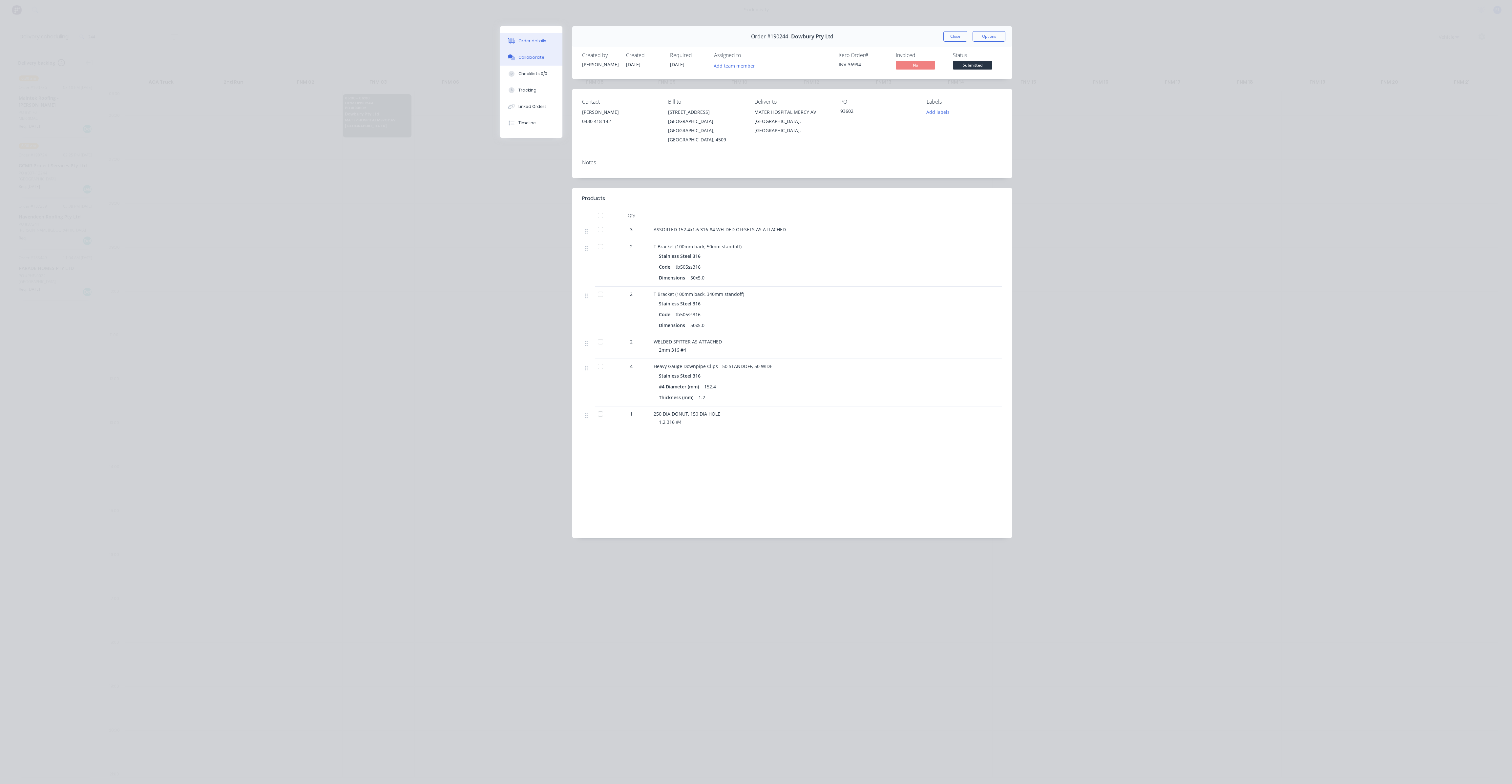
click at [540, 60] on div "Collaborate" at bounding box center [531, 58] width 26 height 6
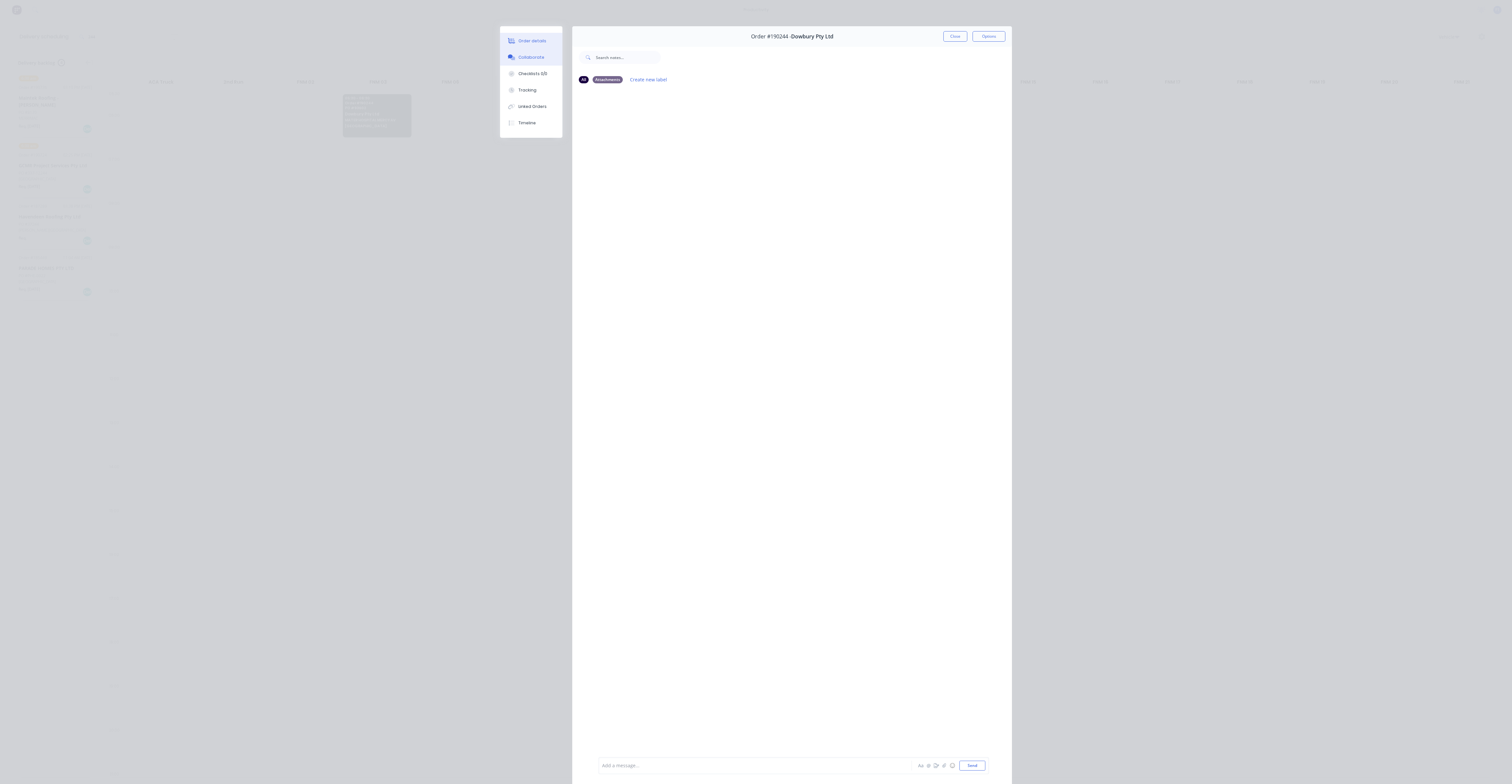
click at [545, 41] on button "Order details" at bounding box center [531, 40] width 62 height 16
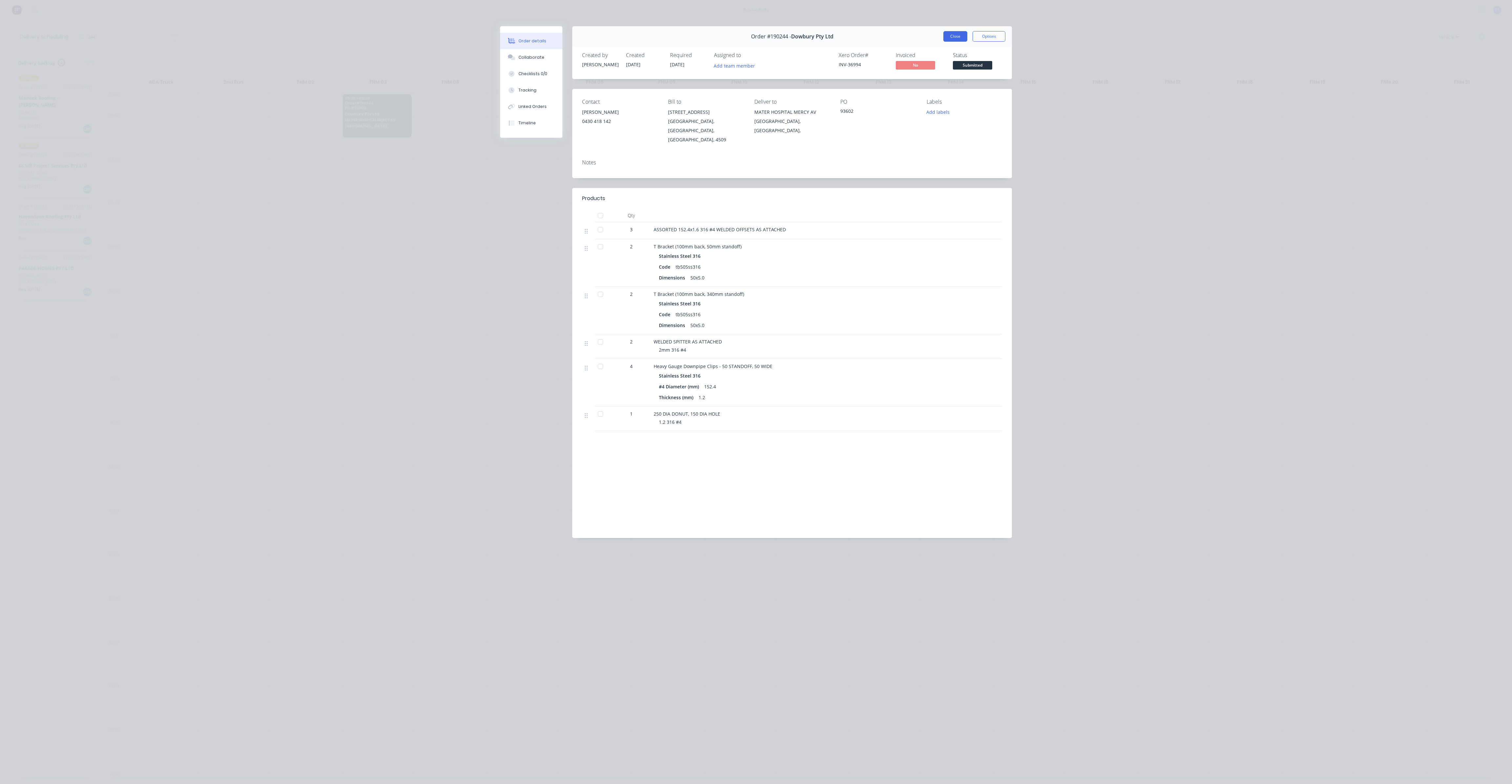
click at [955, 34] on button "Close" at bounding box center [955, 36] width 24 height 11
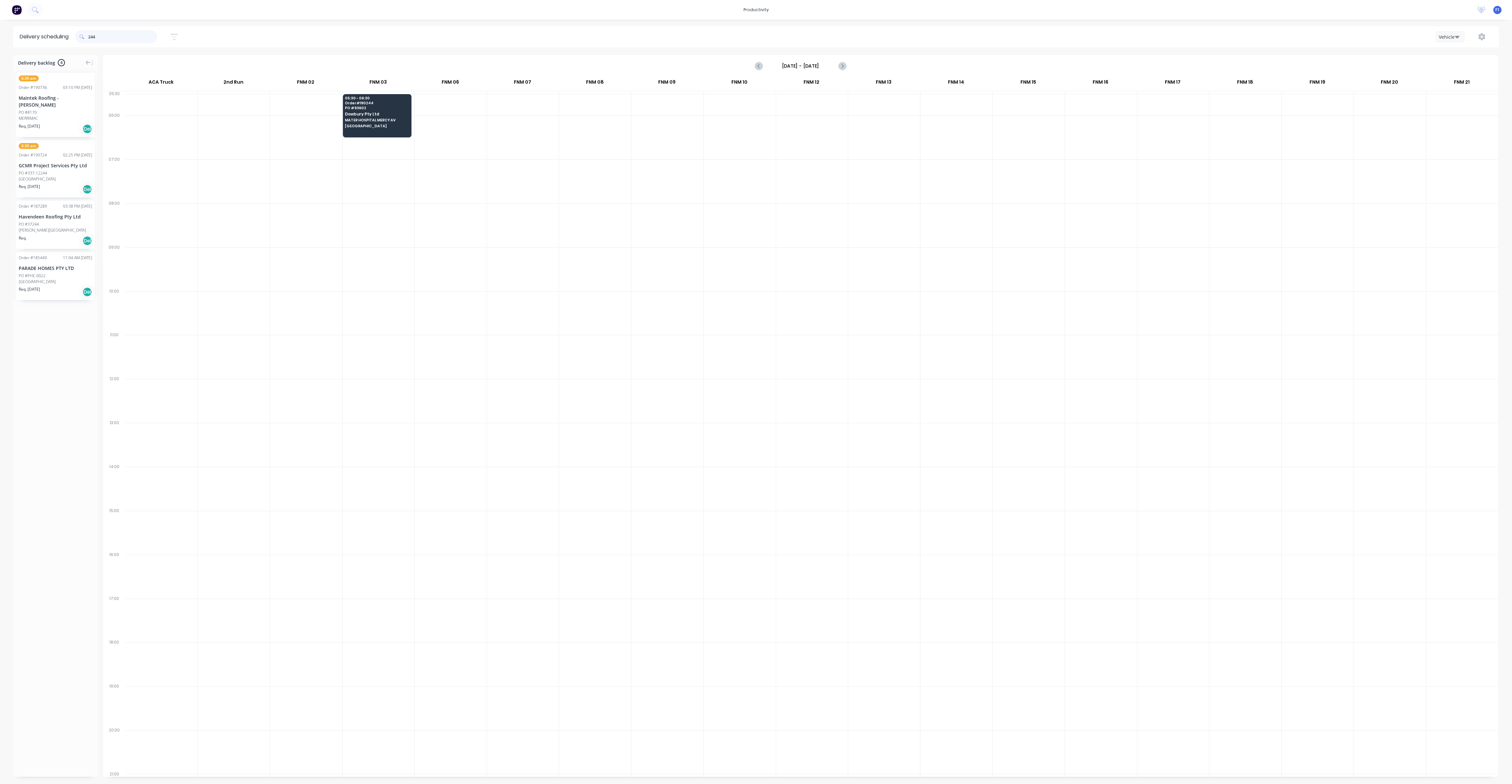
drag, startPoint x: 139, startPoint y: 37, endPoint x: 60, endPoint y: 44, distance: 79.3
click at [60, 44] on header "Delivery scheduling 244 Sort by Most recent Created date Required date Order nu…" at bounding box center [756, 36] width 1486 height 21
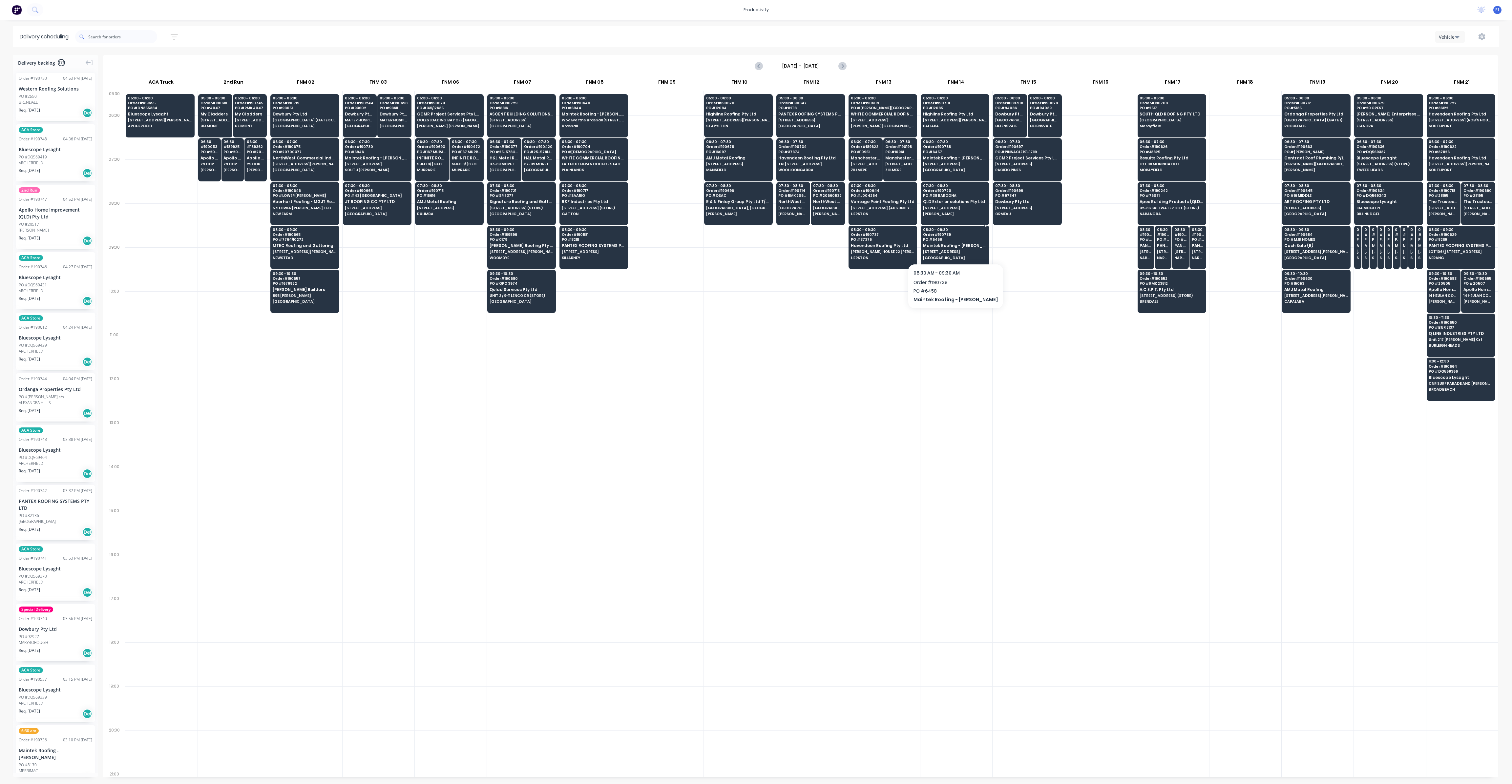
click at [972, 250] on span "[STREET_ADDRESS]" at bounding box center [954, 251] width 63 height 4
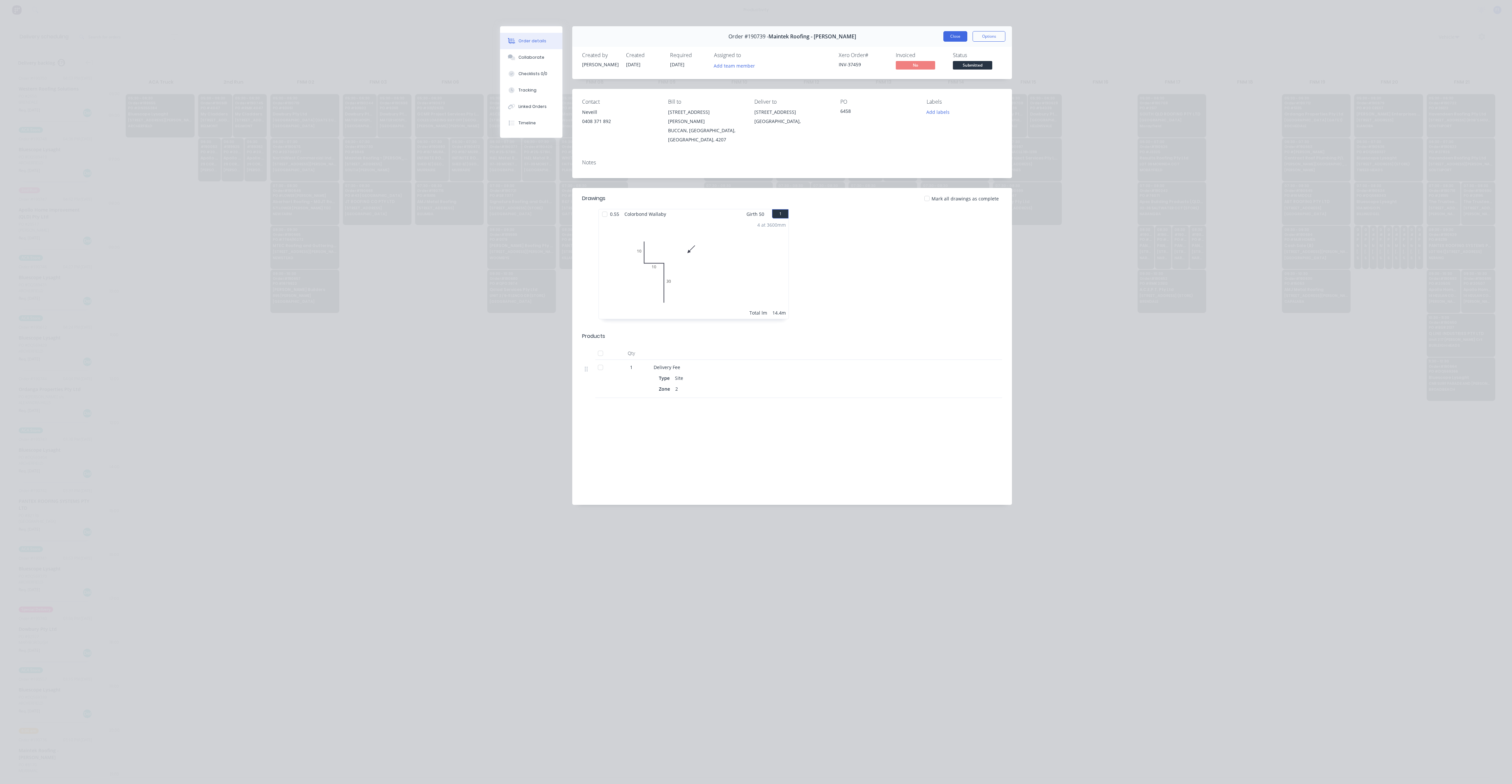
click at [951, 37] on button "Close" at bounding box center [955, 36] width 24 height 11
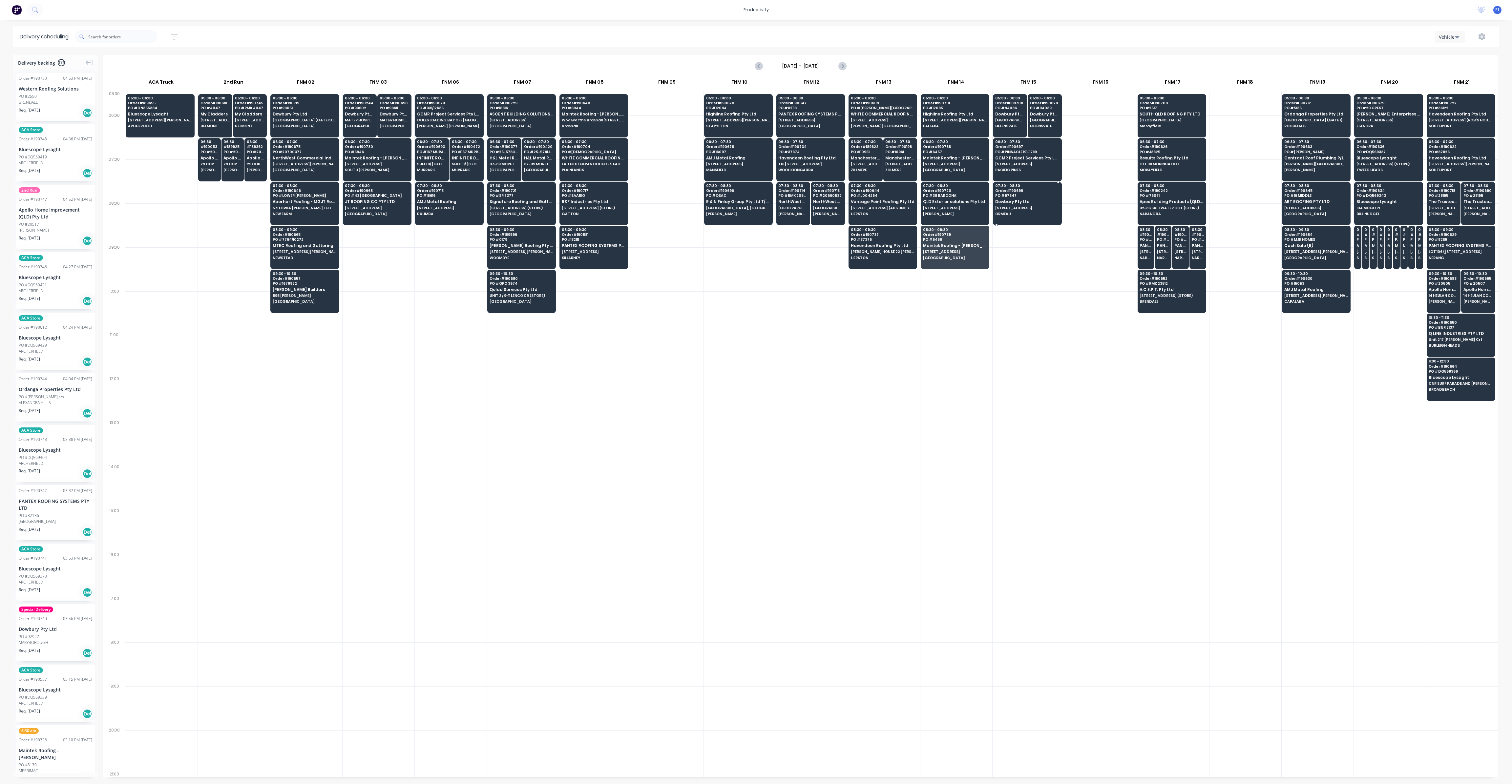
click at [1003, 212] on span "ORMEAU" at bounding box center [1027, 214] width 63 height 4
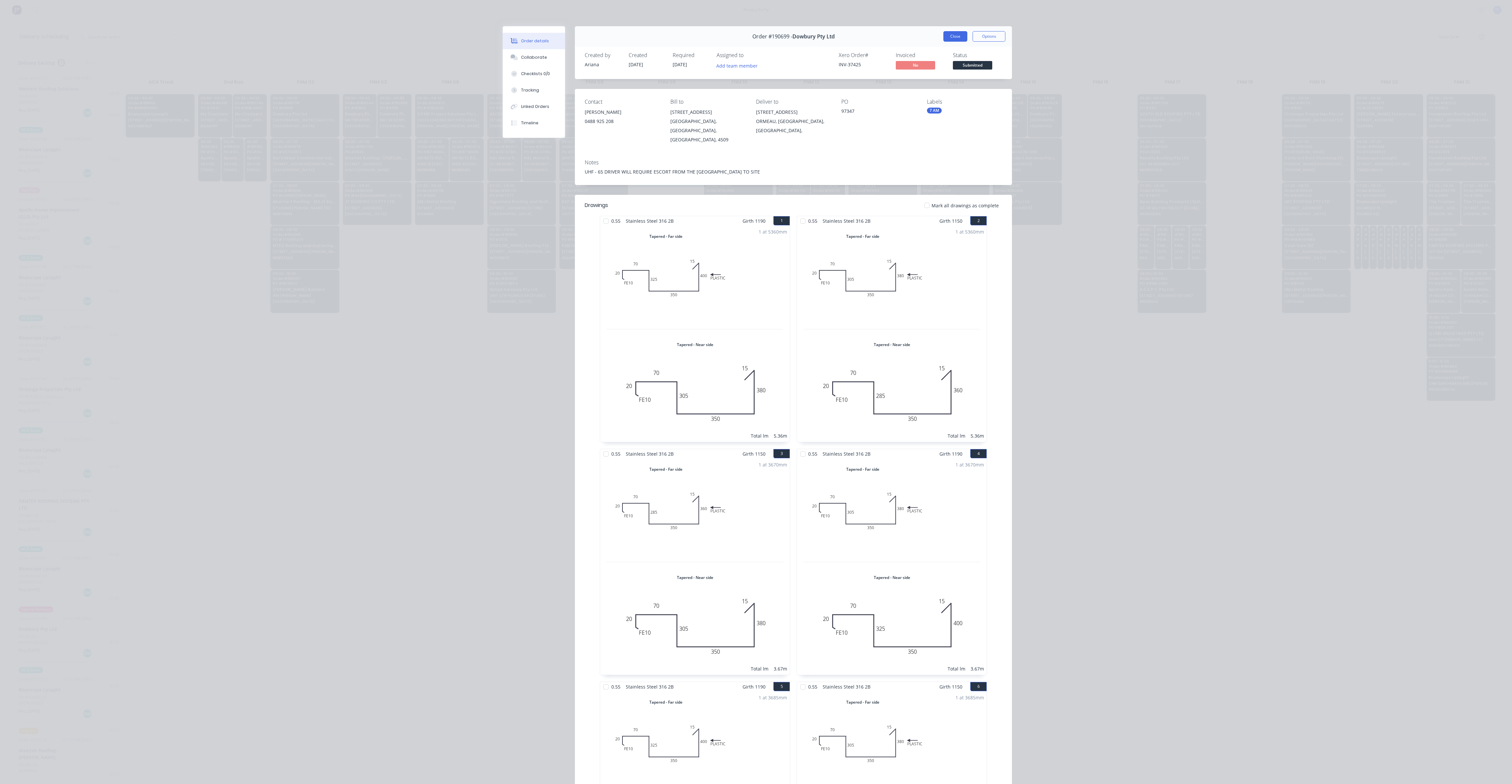
click at [958, 36] on button "Close" at bounding box center [955, 36] width 24 height 11
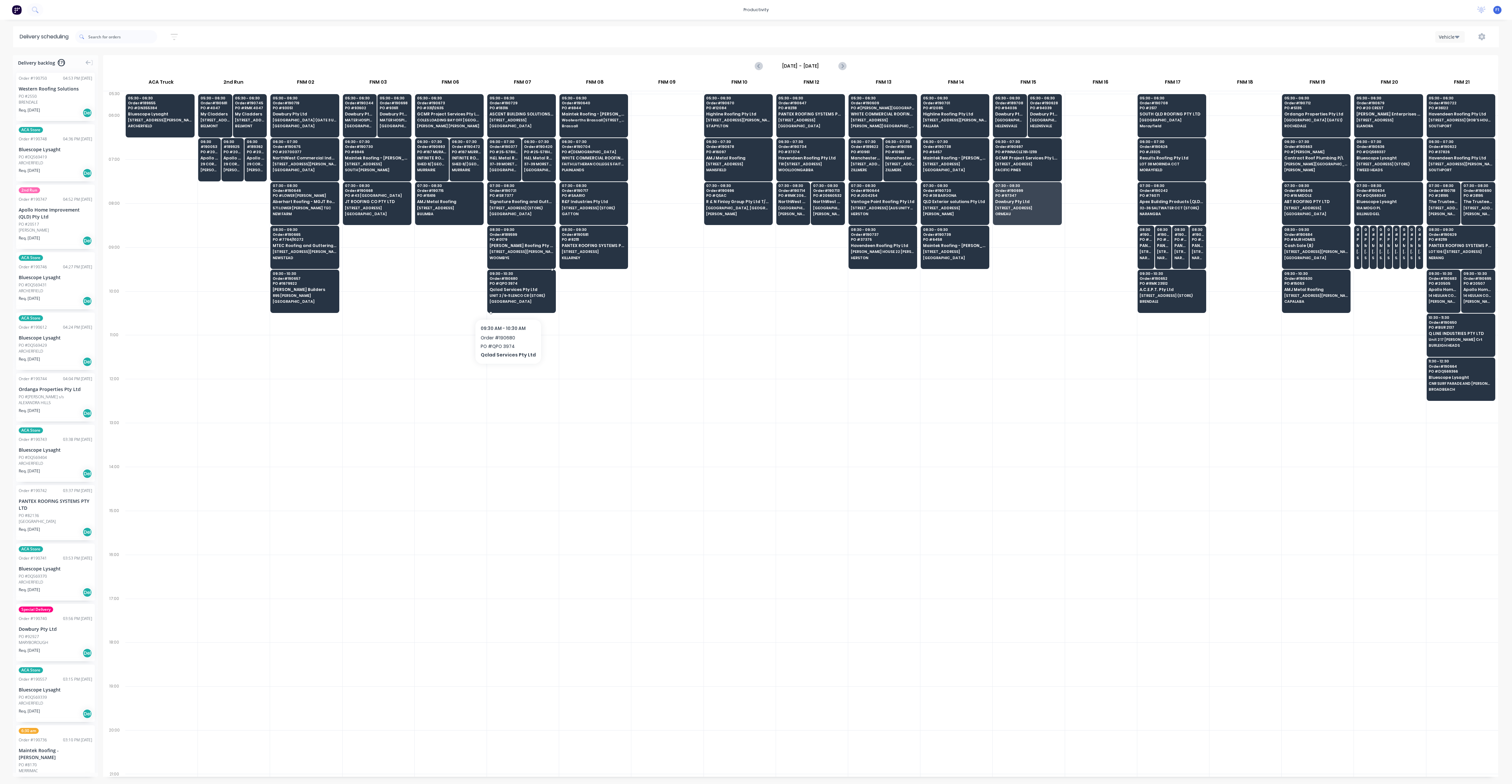
click at [506, 301] on span "[GEOGRAPHIC_DATA]" at bounding box center [521, 301] width 63 height 4
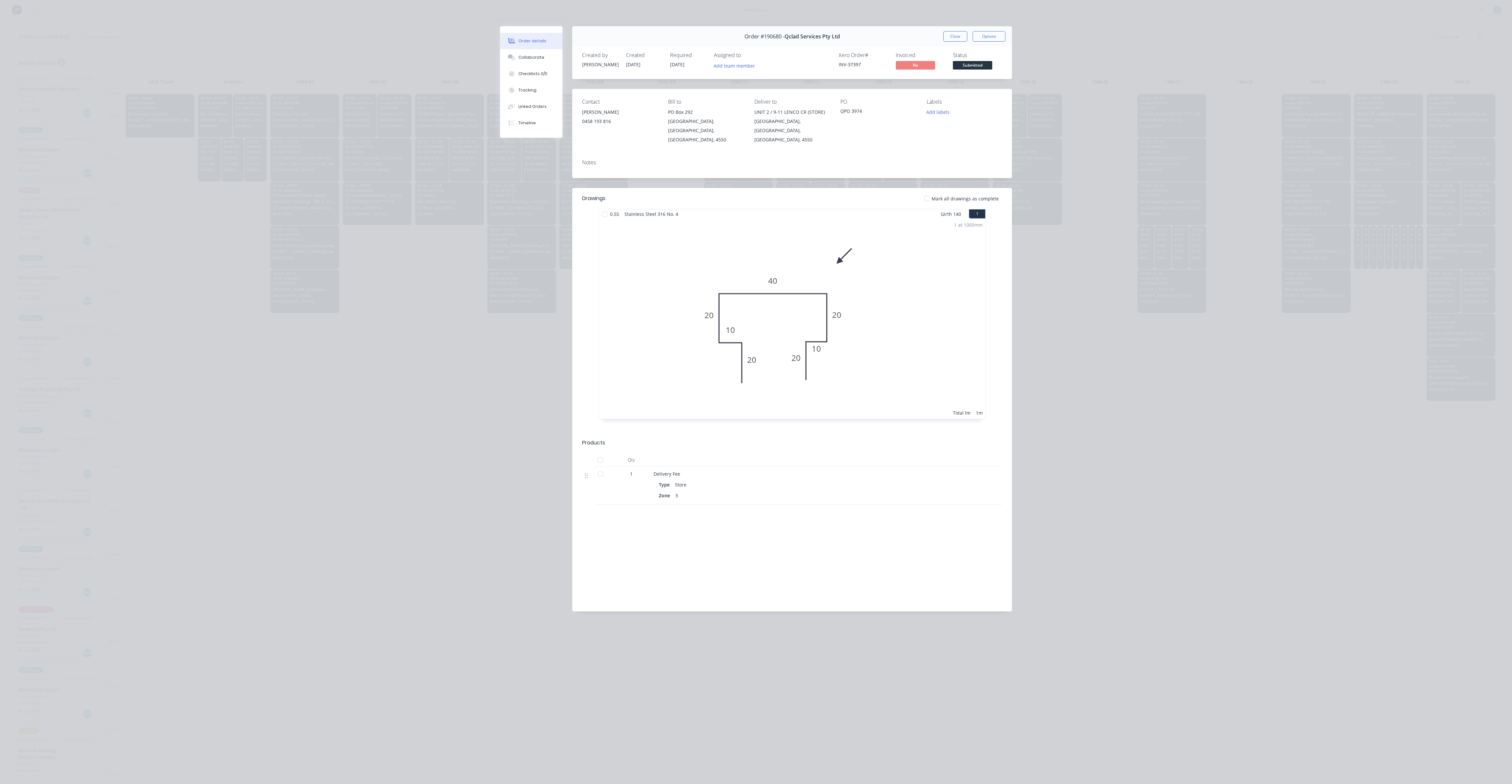
drag, startPoint x: 949, startPoint y: 41, endPoint x: 926, endPoint y: 145, distance: 106.5
click at [949, 41] on button "Close" at bounding box center [955, 36] width 24 height 11
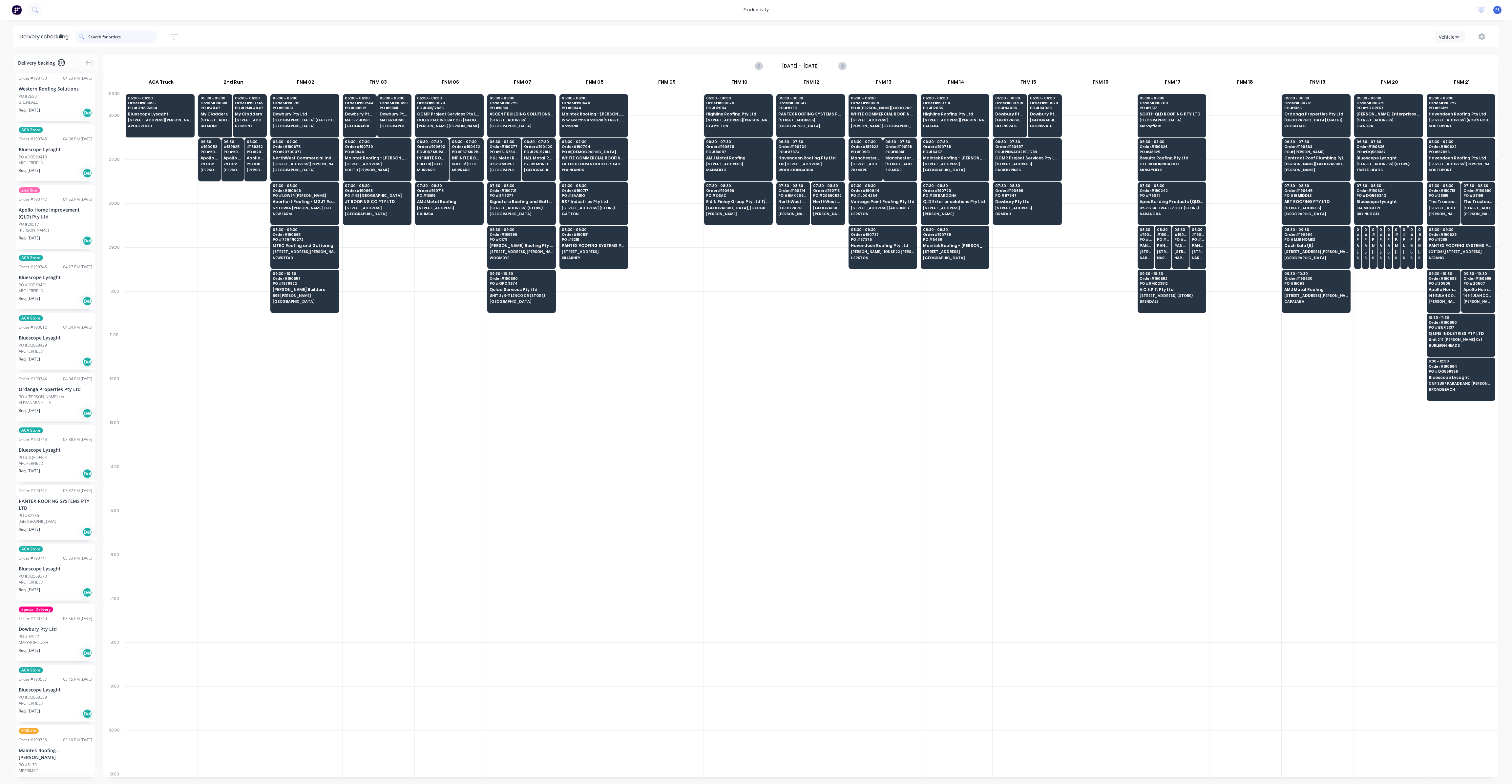
click at [114, 40] on input "text" at bounding box center [123, 36] width 69 height 13
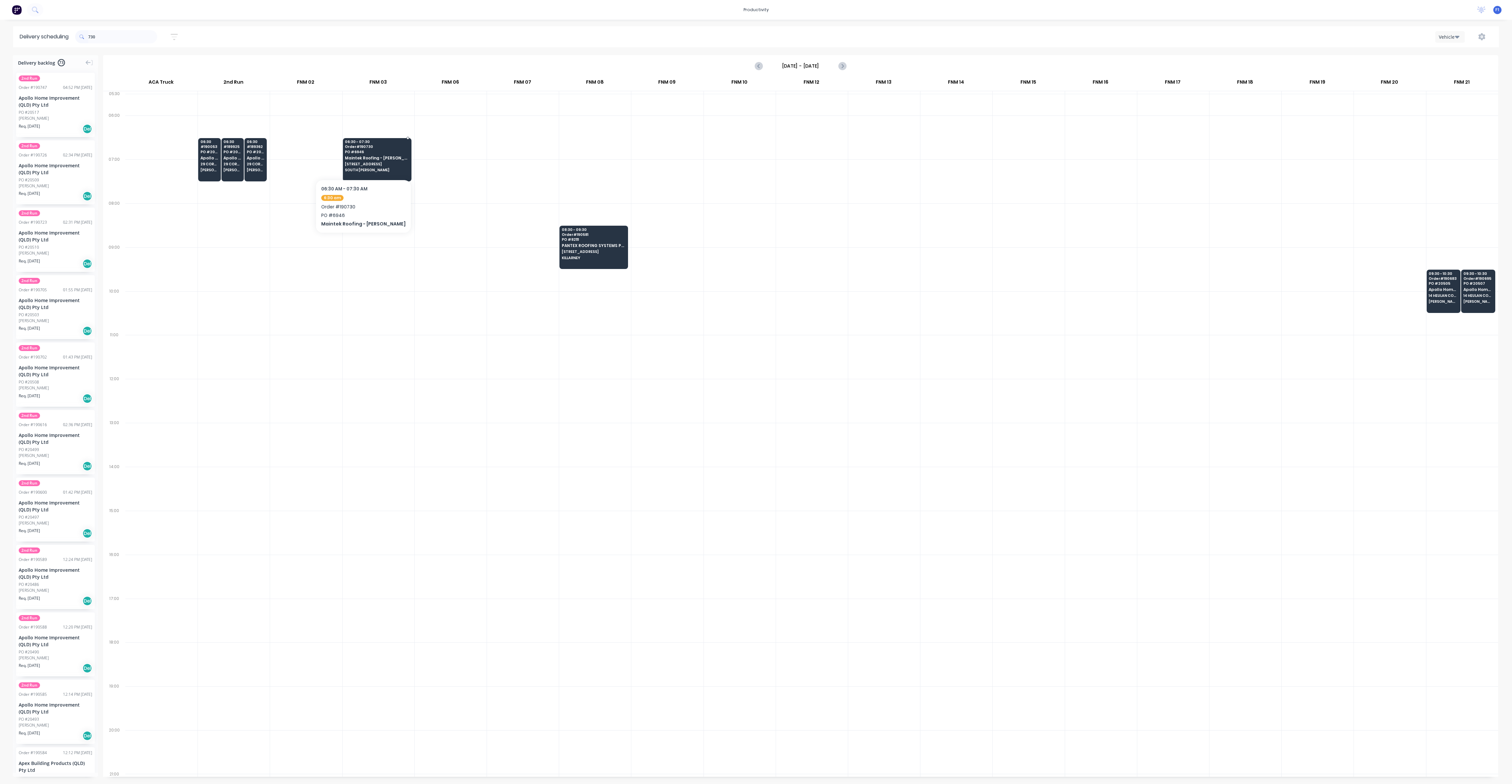
click at [363, 160] on div "06:30 - 07:30 Order # 190730 PO # 6946 Maintek Roofing - [PERSON_NAME] [STREET_…" at bounding box center [376, 156] width 68 height 36
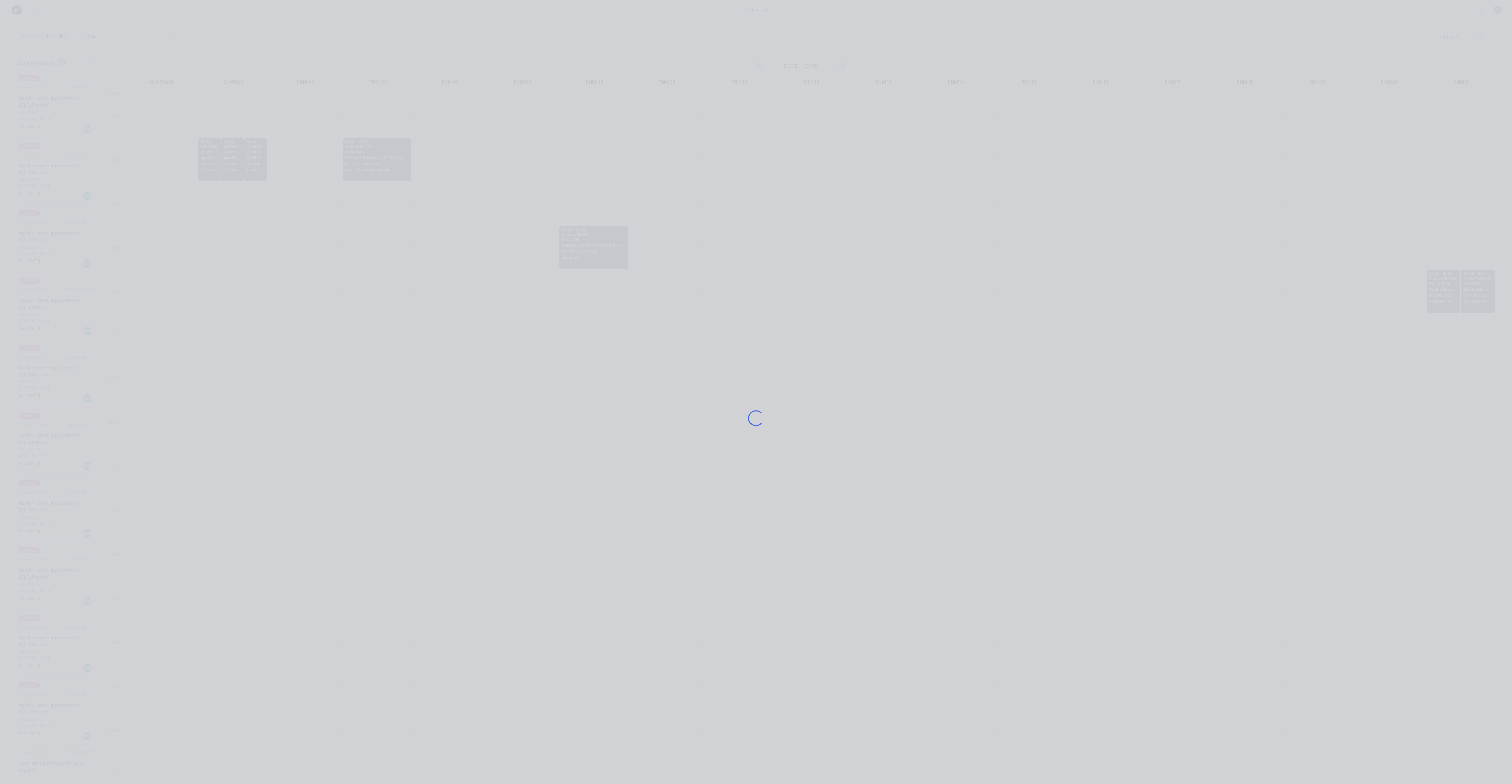
click at [366, 164] on div "Loading..." at bounding box center [756, 392] width 1512 height 784
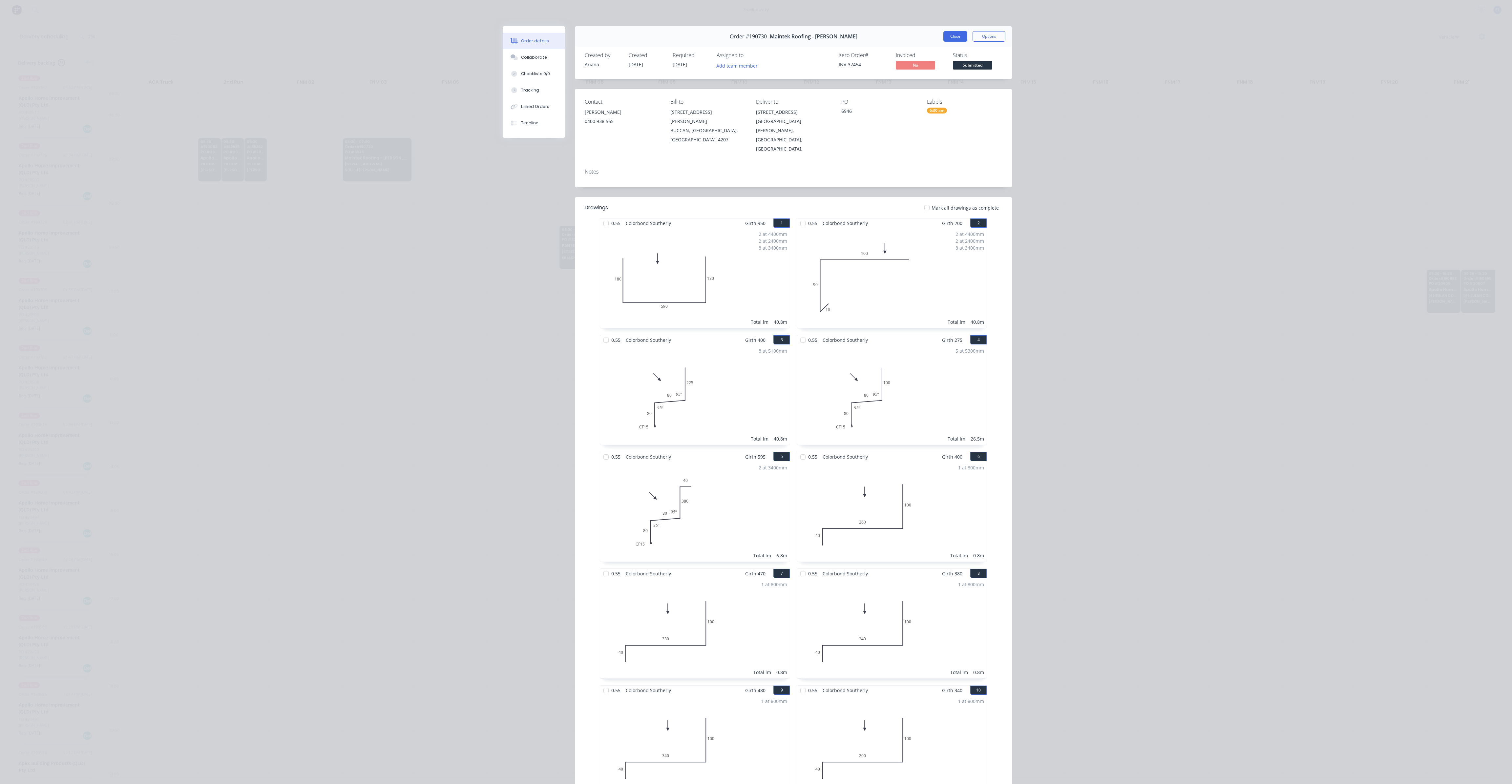
click at [950, 39] on button "Close" at bounding box center [955, 36] width 24 height 11
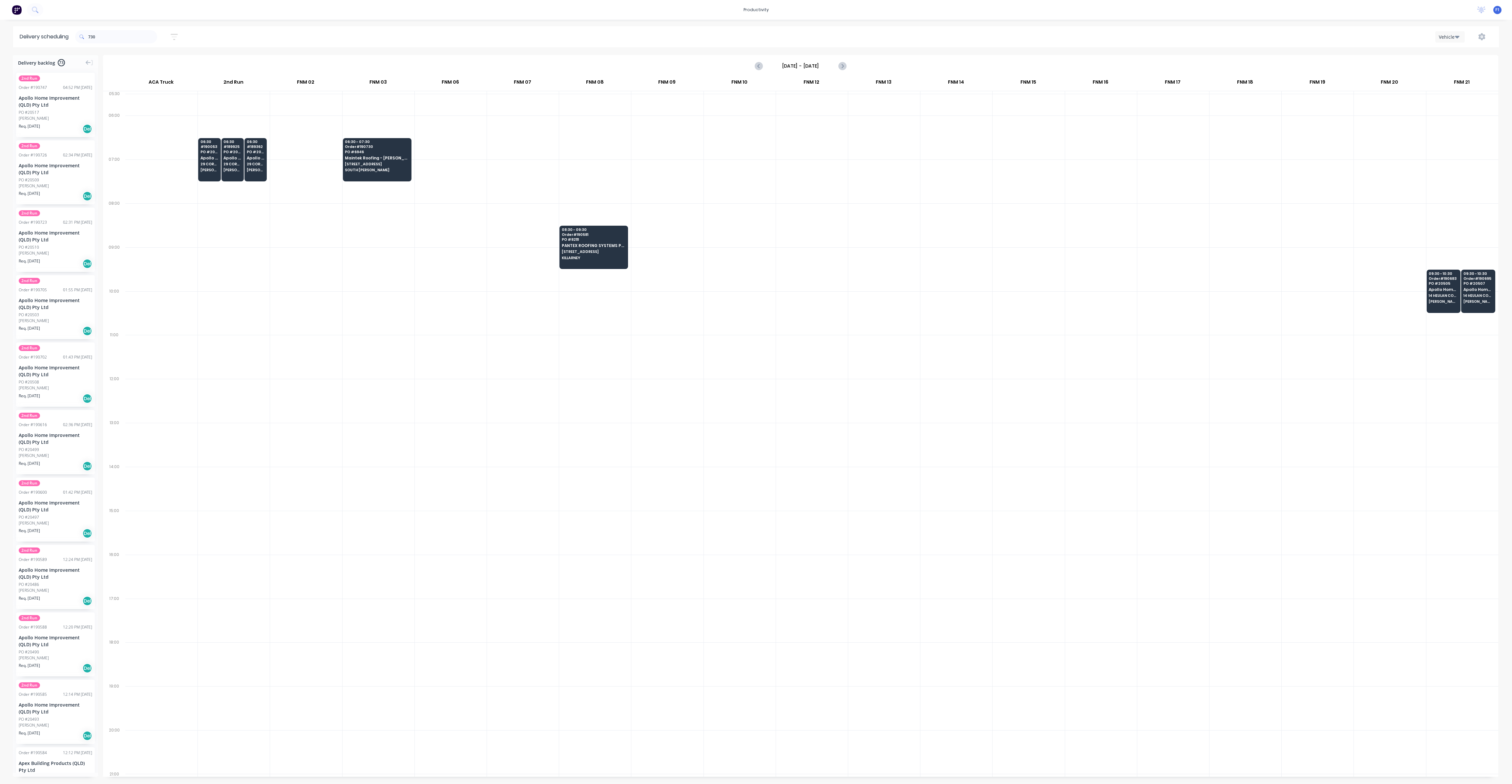
click at [949, 173] on div at bounding box center [956, 181] width 72 height 44
click at [515, 344] on div at bounding box center [522, 357] width 72 height 44
click at [379, 185] on div at bounding box center [378, 181] width 72 height 44
click at [379, 178] on div at bounding box center [376, 159] width 68 height 43
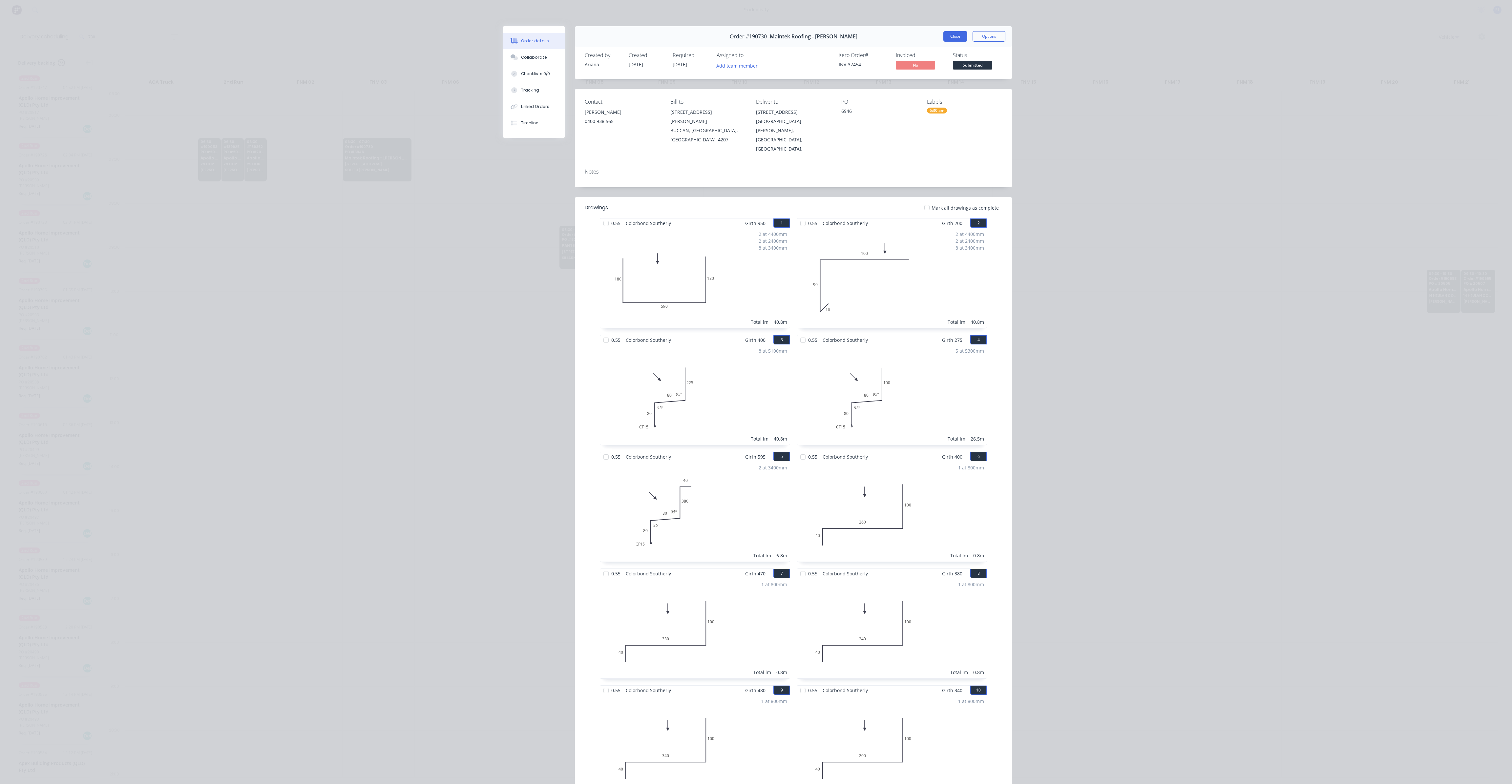
click at [944, 34] on button "Close" at bounding box center [955, 36] width 24 height 11
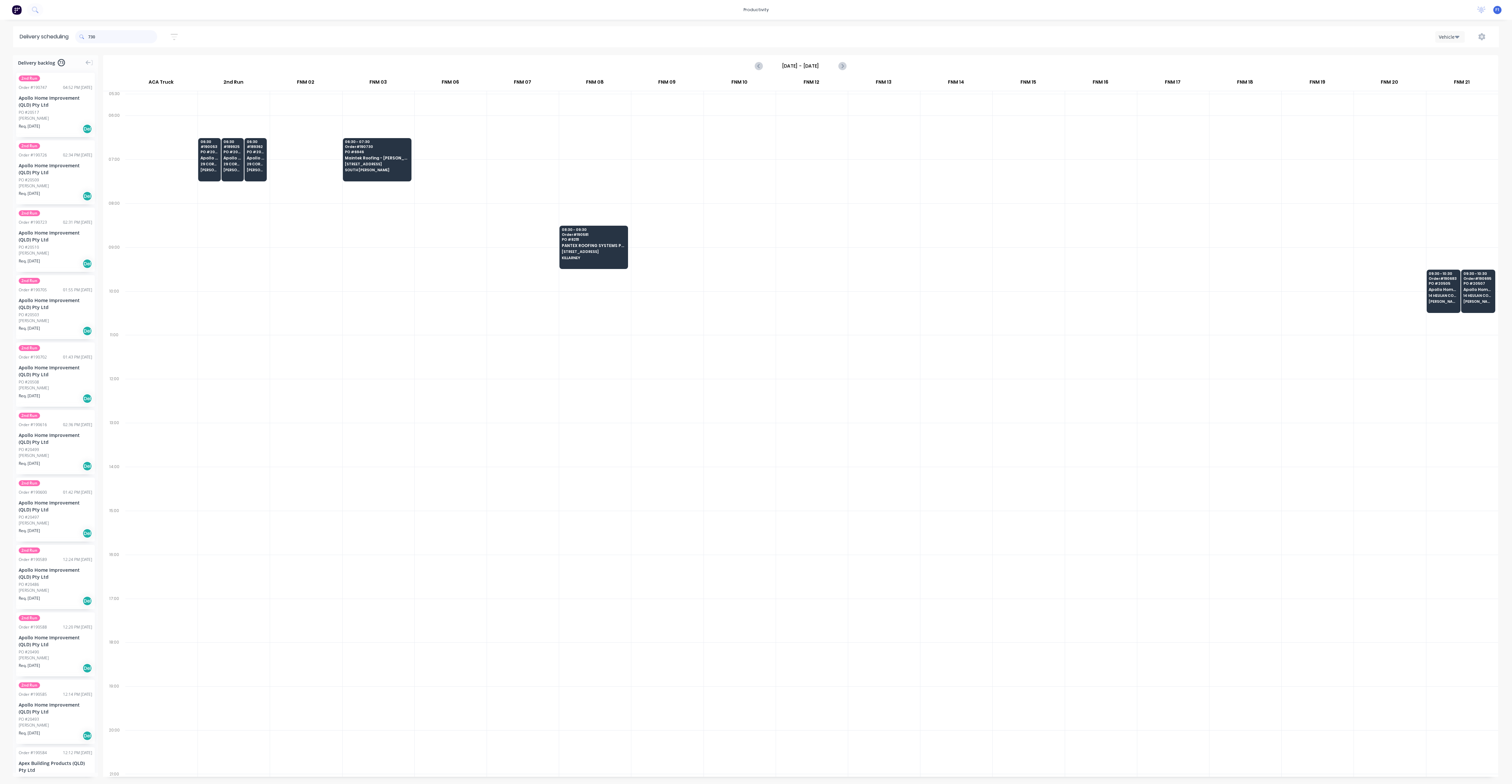
drag, startPoint x: 103, startPoint y: 34, endPoint x: 87, endPoint y: 34, distance: 16.0
click at [87, 34] on div "730" at bounding box center [115, 36] width 82 height 13
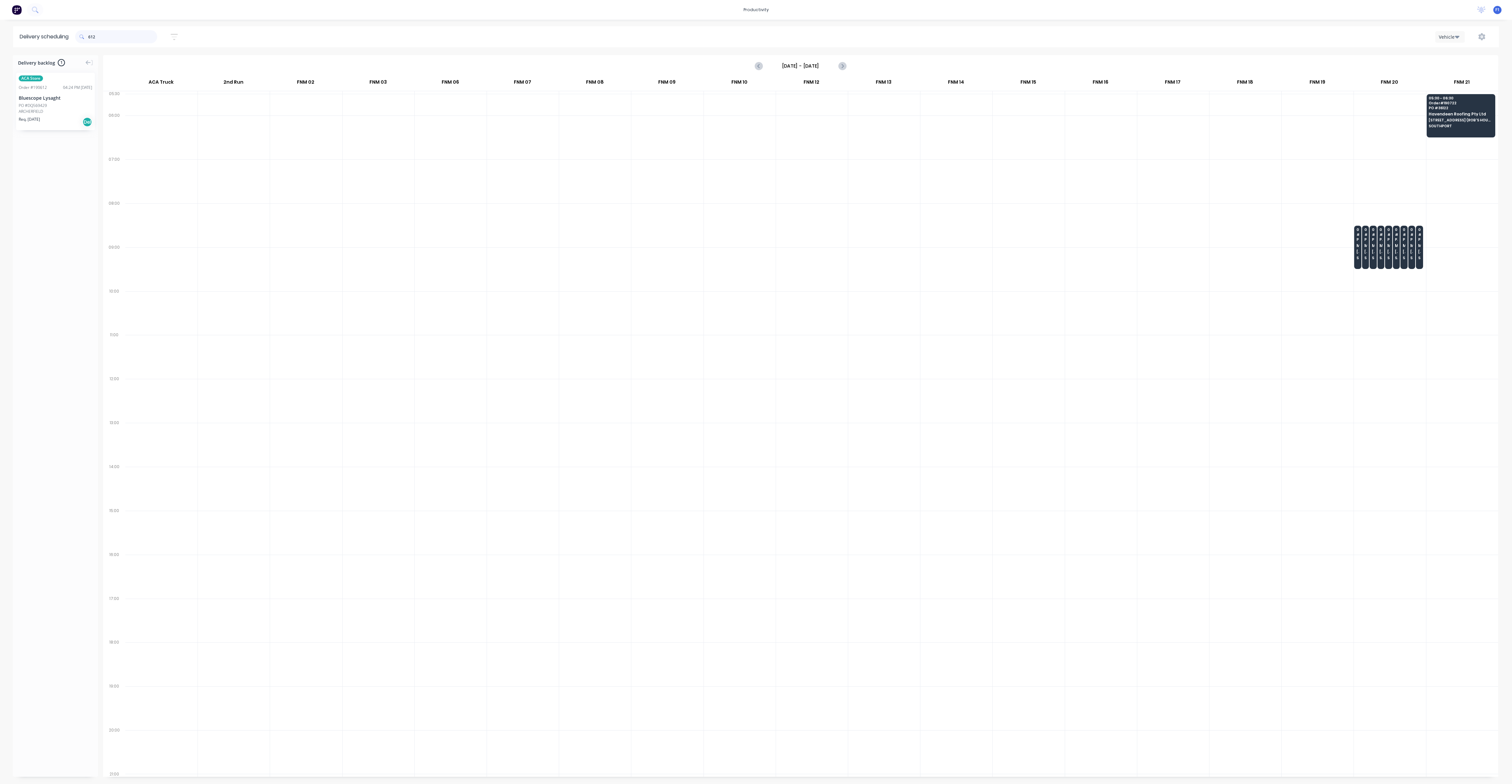
type input "612b"
drag, startPoint x: 116, startPoint y: 39, endPoint x: 37, endPoint y: 44, distance: 79.2
click at [37, 44] on header "Delivery scheduling 612b Sort by Most recent Created date Required date Order n…" at bounding box center [756, 36] width 1486 height 21
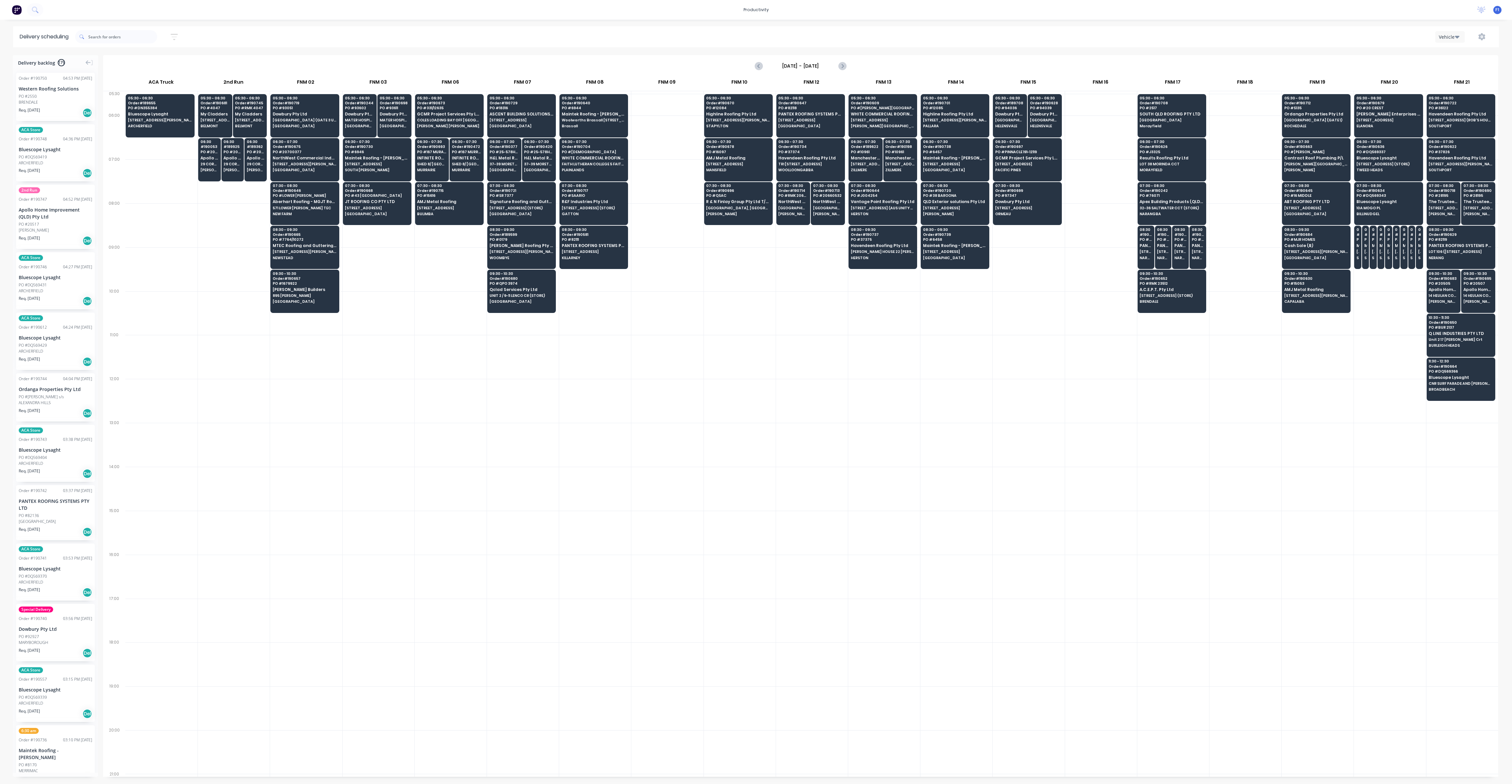
drag, startPoint x: 1372, startPoint y: 399, endPoint x: 1279, endPoint y: 380, distance: 94.9
click at [1371, 399] on div at bounding box center [1389, 401] width 72 height 44
click at [168, 319] on div at bounding box center [161, 313] width 72 height 44
